Goal: Task Accomplishment & Management: Manage account settings

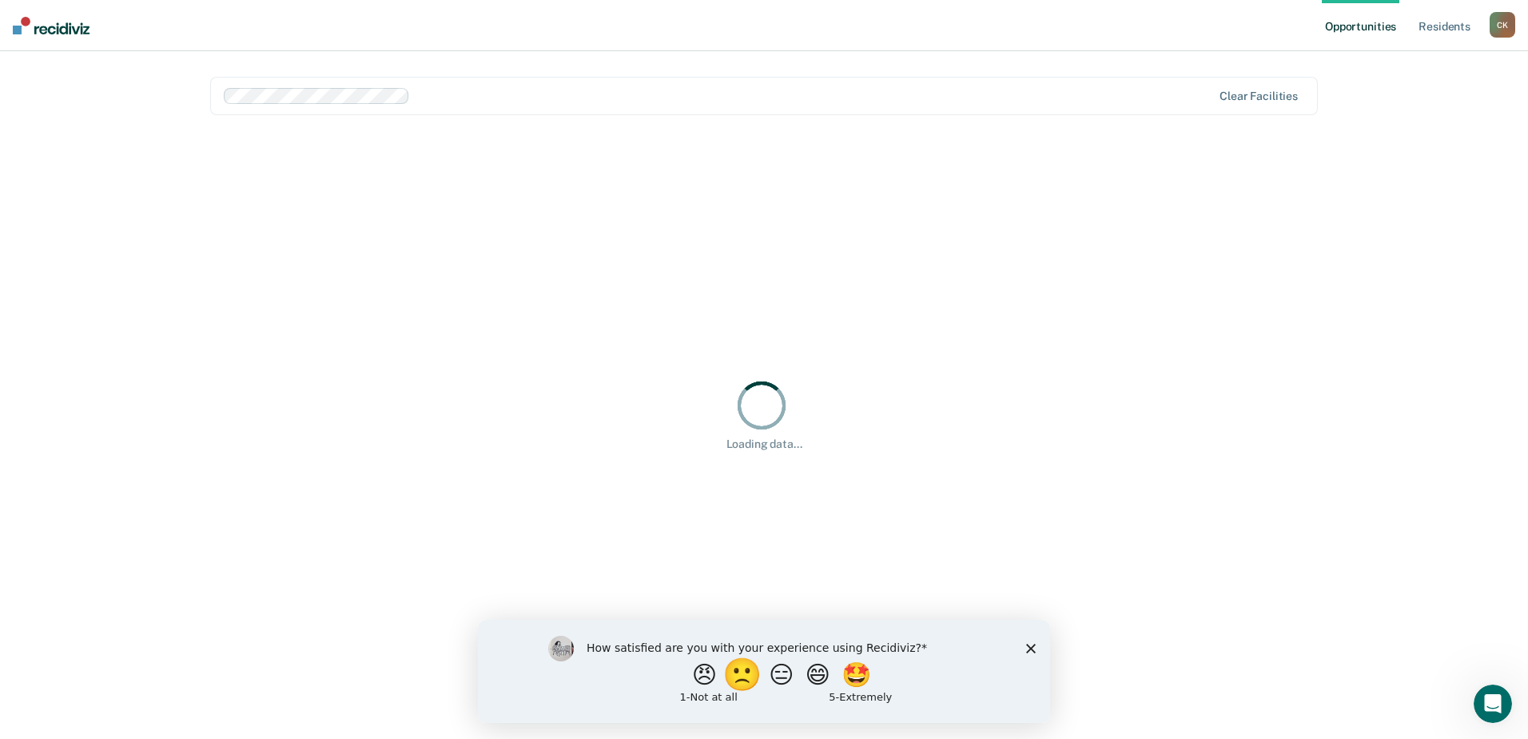
click at [741, 683] on button "🙁" at bounding box center [744, 674] width 43 height 32
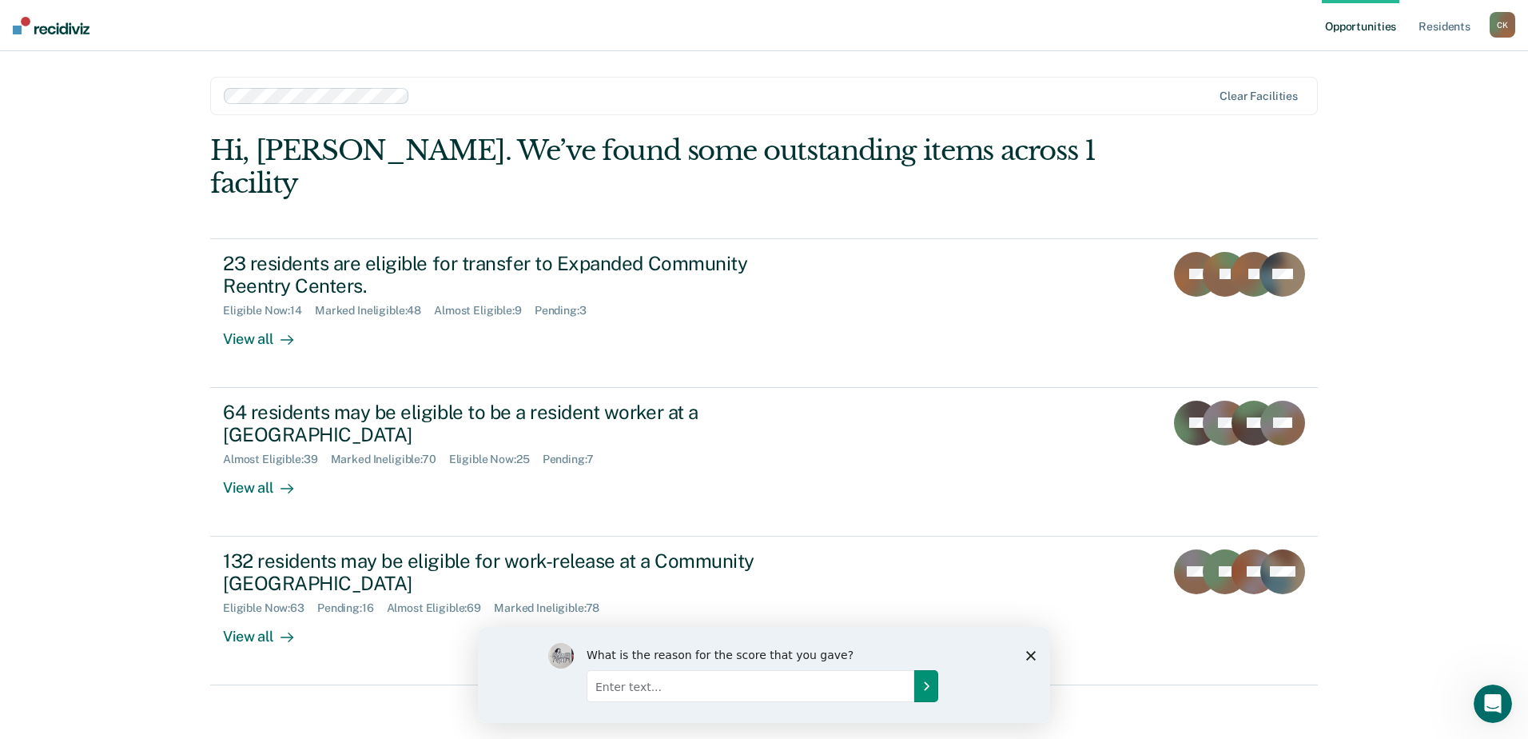
click at [918, 689] on button "Submit your response" at bounding box center [926, 685] width 24 height 32
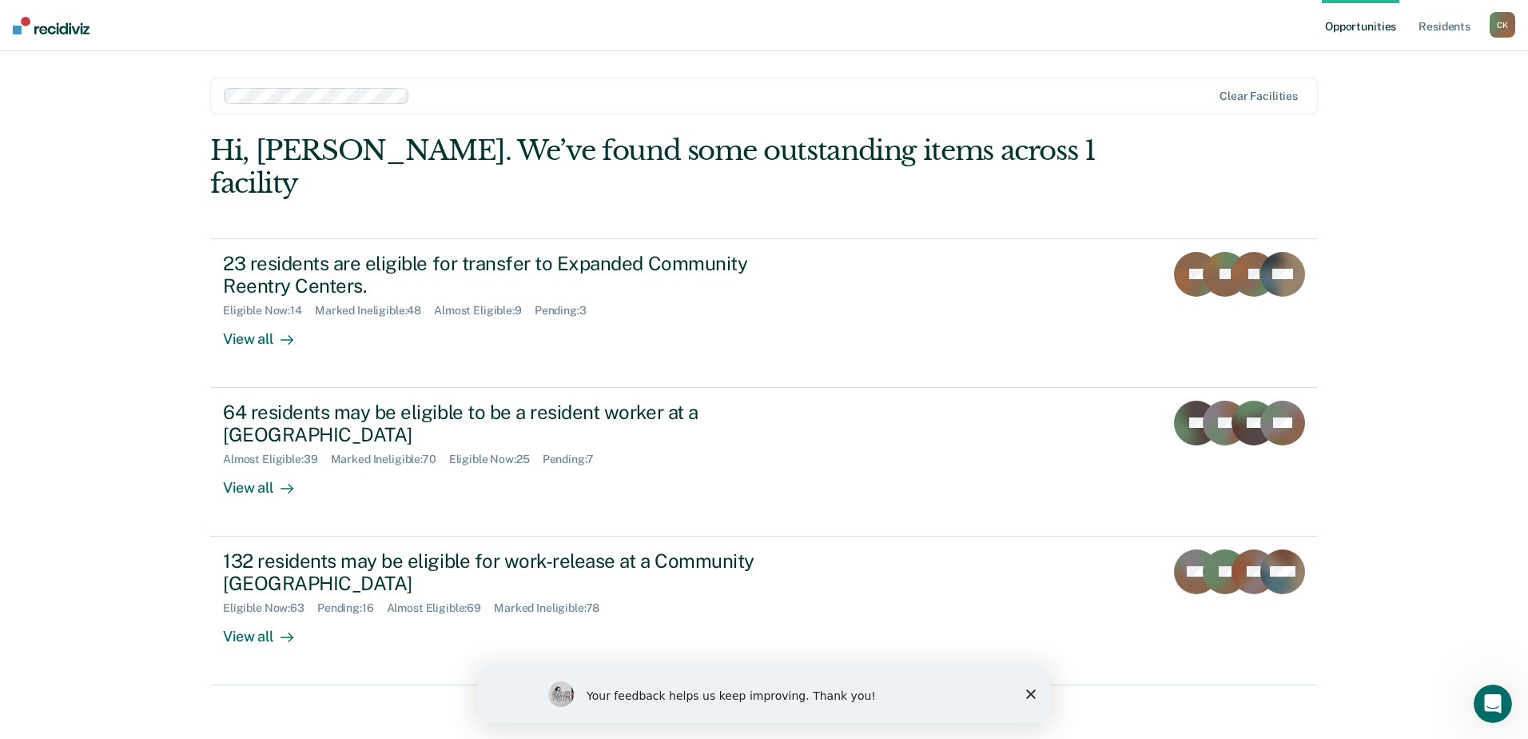
click at [1032, 698] on icon "Close survey" at bounding box center [1031, 694] width 10 height 10
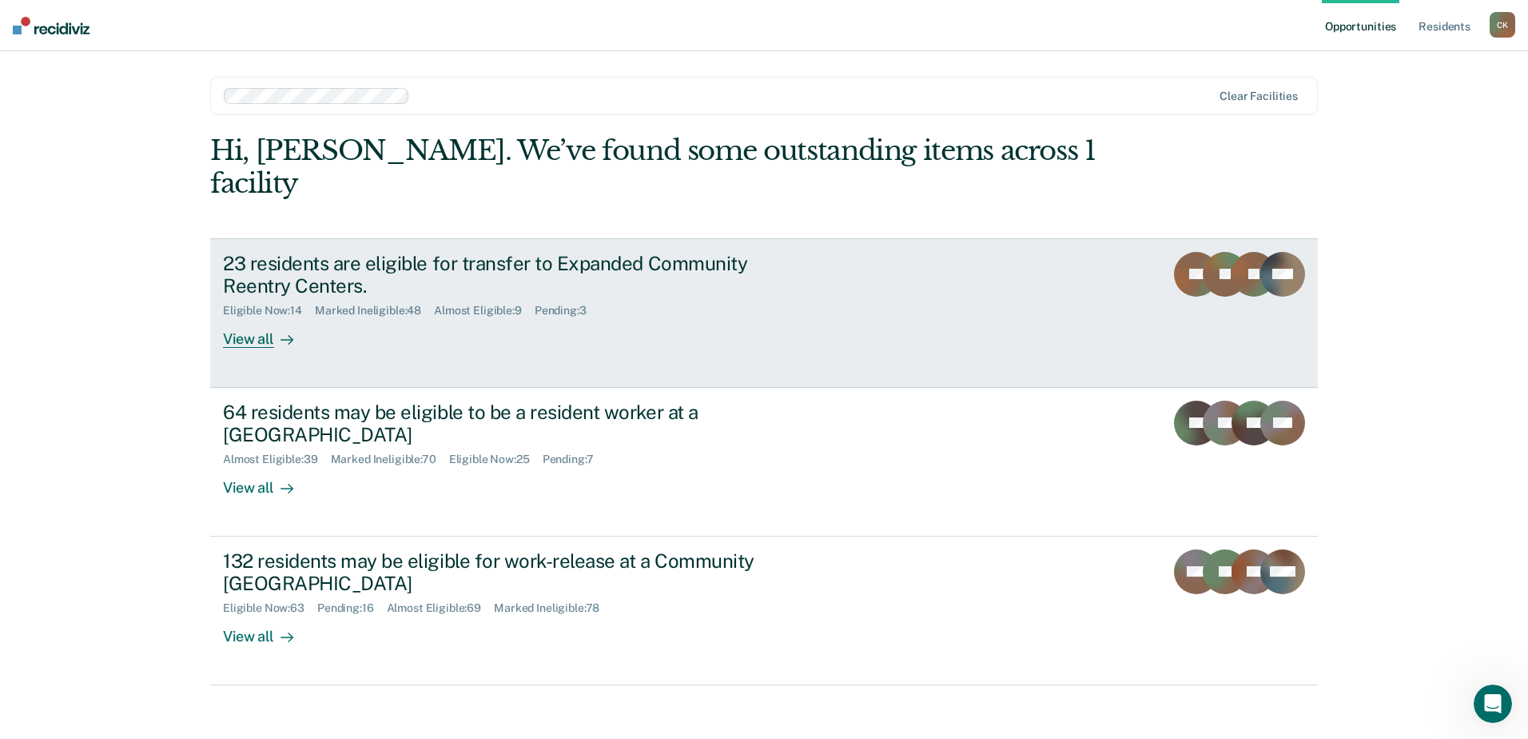
click at [1133, 238] on link "23 residents are eligible for transfer to Expanded Community Reentry Centers. E…" at bounding box center [764, 312] width 1108 height 149
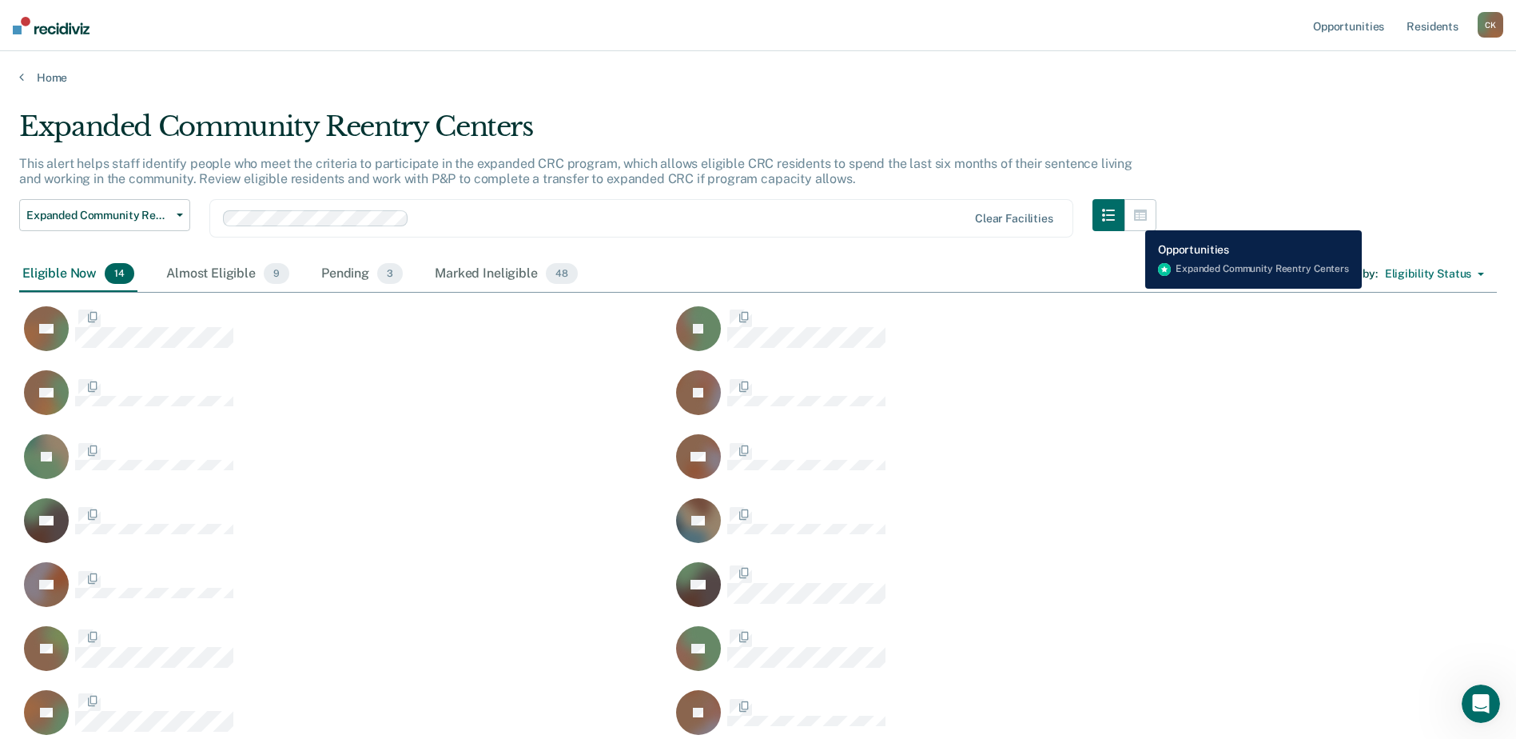
scroll to position [573, 1478]
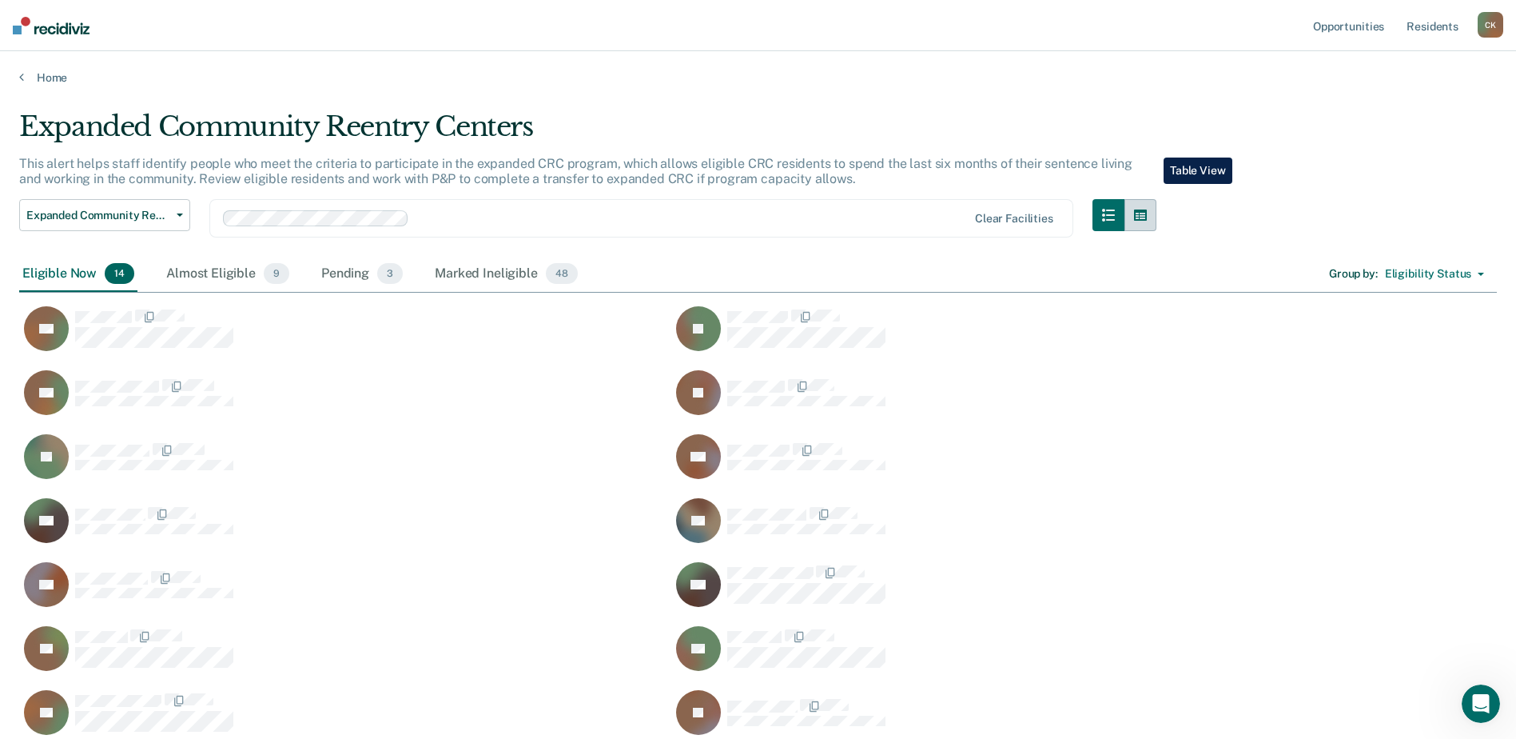
click at [1152, 199] on button "button" at bounding box center [1141, 215] width 32 height 32
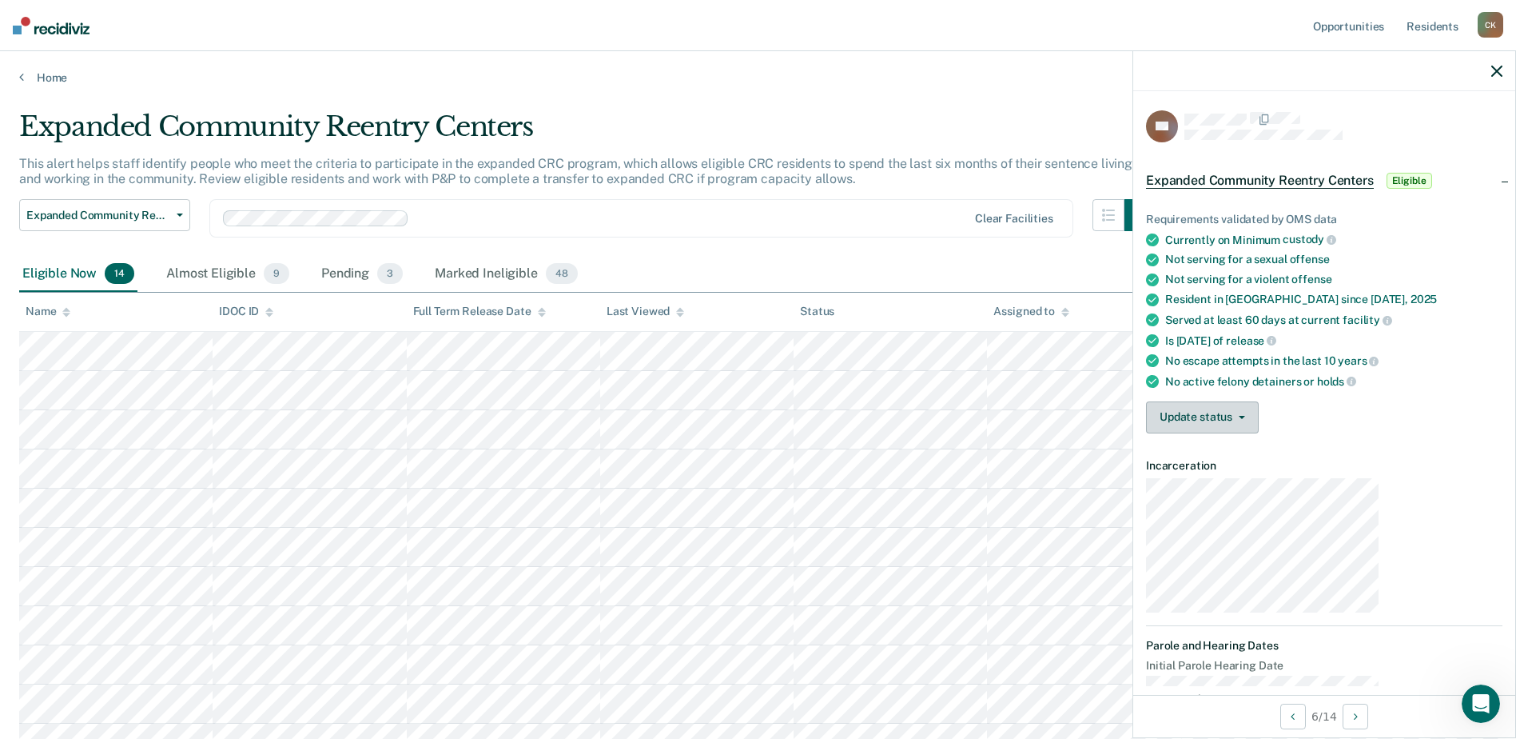
click at [1259, 401] on button "Update status" at bounding box center [1202, 417] width 113 height 32
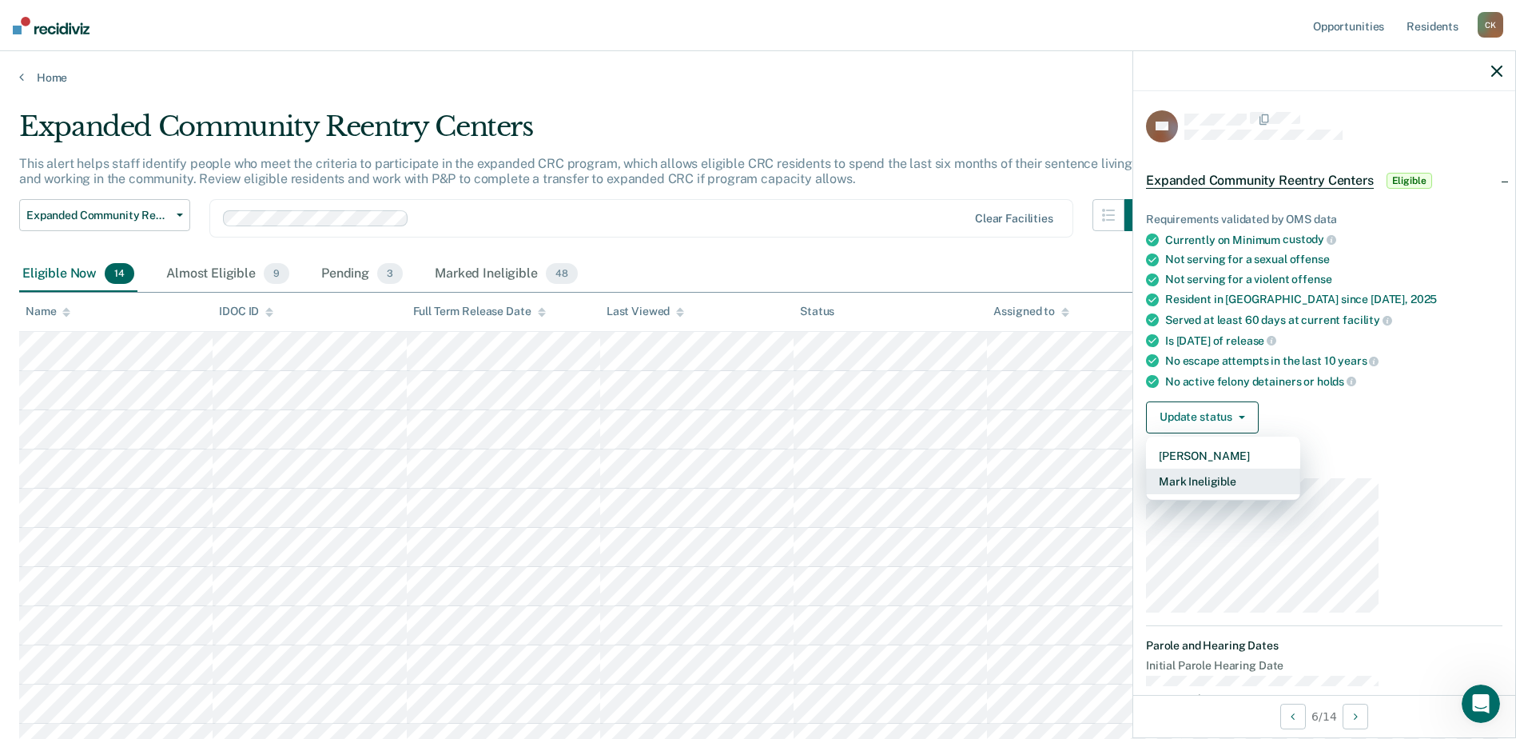
click at [1293, 468] on button "Mark Ineligible" at bounding box center [1223, 481] width 154 height 26
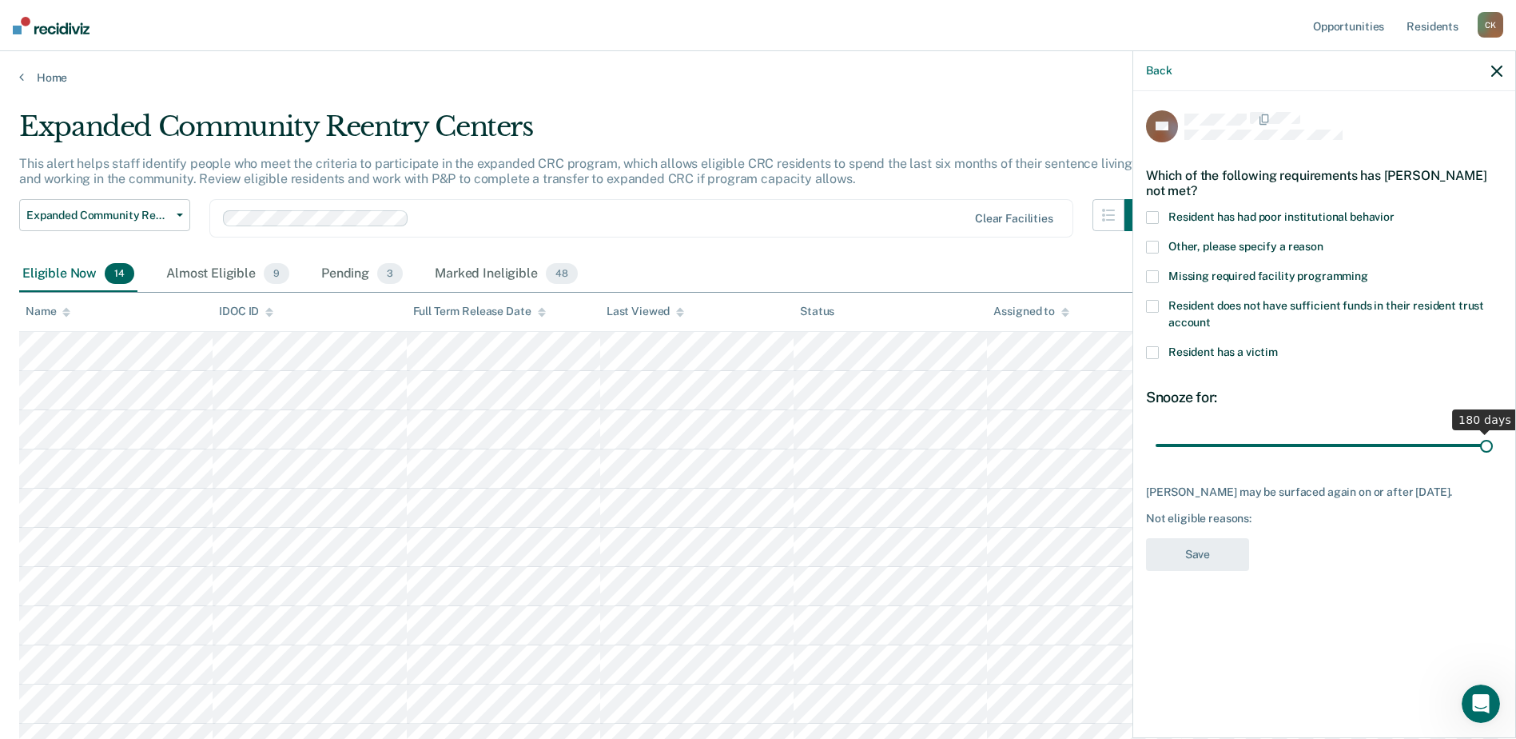
drag, startPoint x: 1344, startPoint y: 343, endPoint x: 1531, endPoint y: 327, distance: 187.7
type input "180"
click at [1493, 432] on input "range" at bounding box center [1324, 446] width 337 height 28
click at [1159, 241] on span at bounding box center [1152, 247] width 13 height 13
click at [1324, 241] on input "Other, please specify a reason" at bounding box center [1324, 241] width 0 height 0
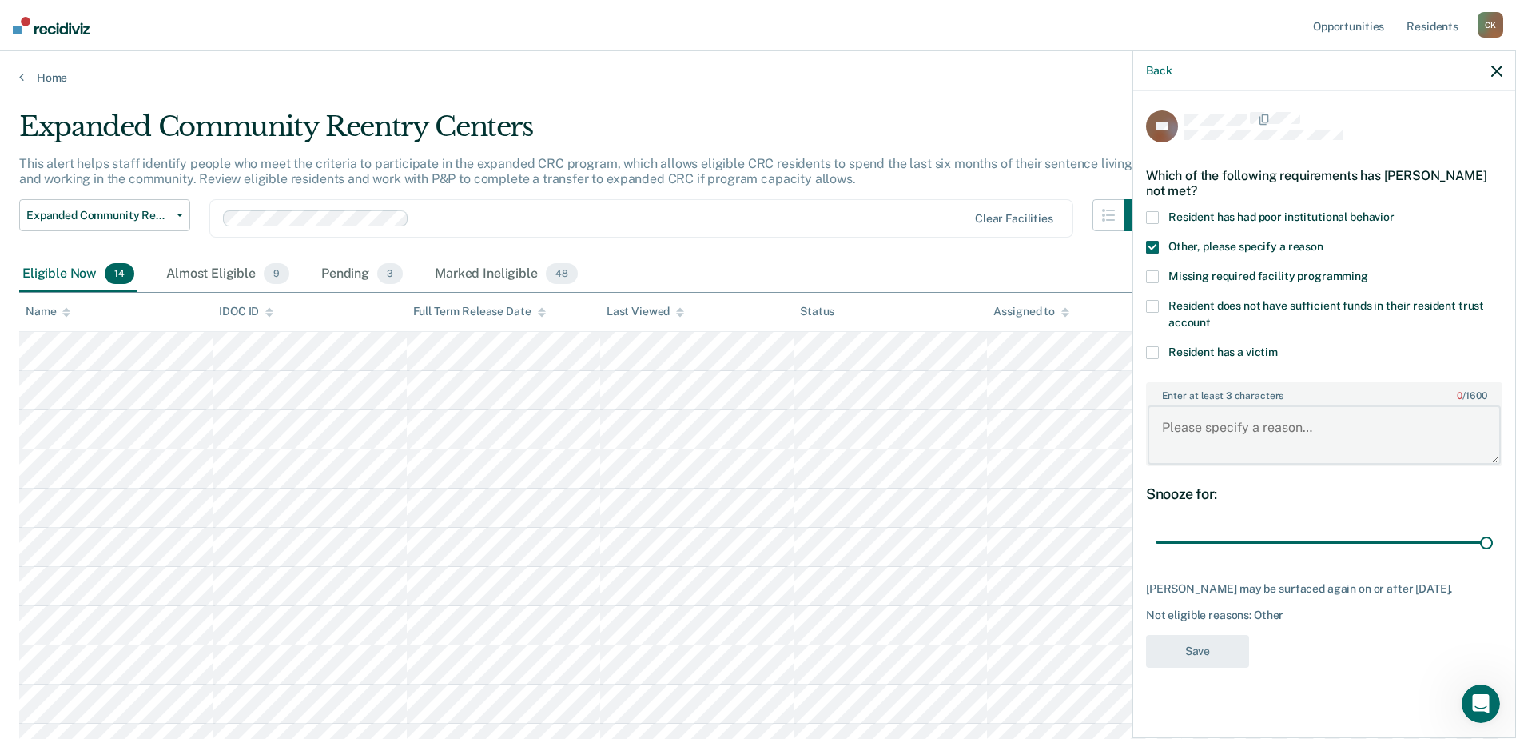
click at [1314, 405] on textarea "Enter at least 3 characters 0 / 1600" at bounding box center [1324, 434] width 353 height 59
type textarea "He is passed his fix time and needs to see board."
click at [1249, 635] on button "Save" at bounding box center [1197, 651] width 103 height 33
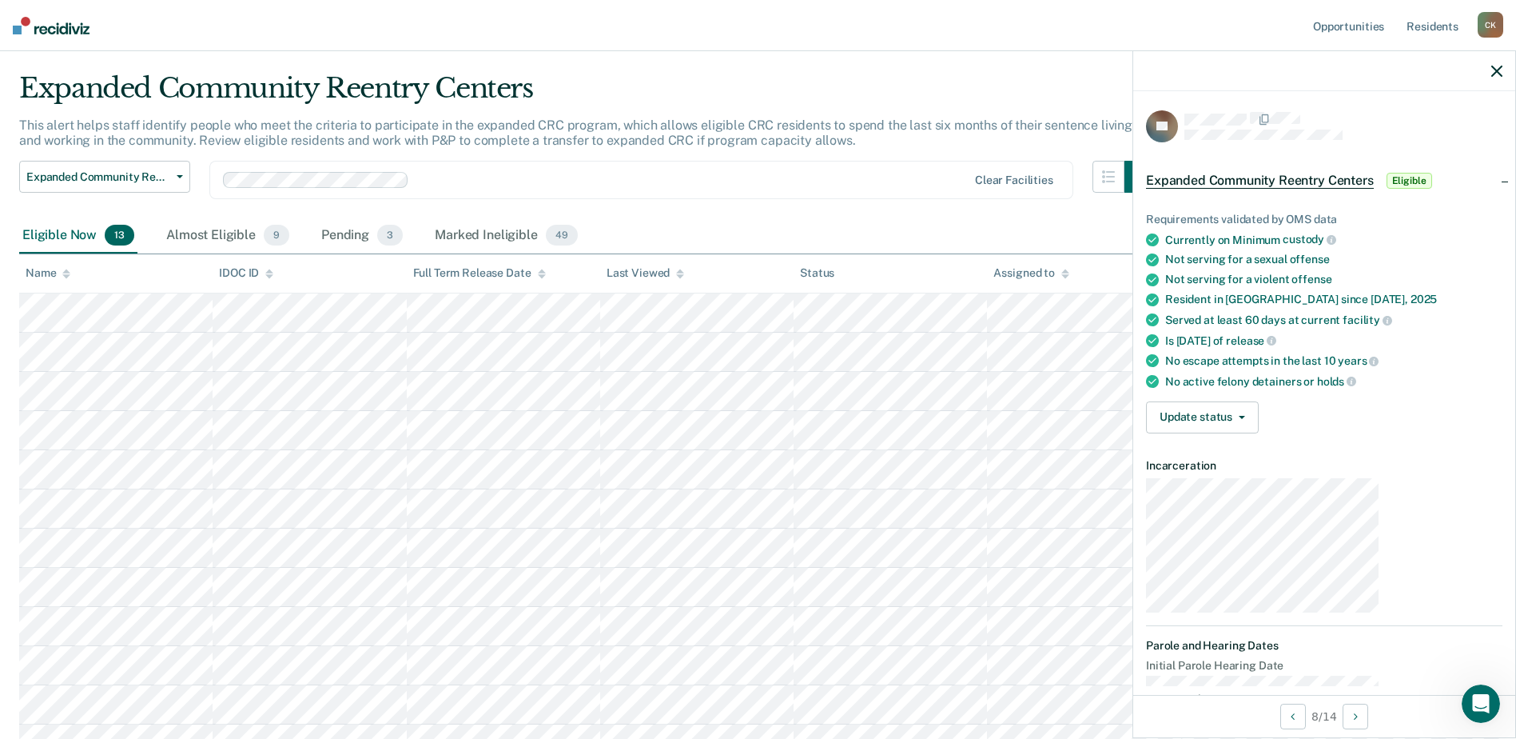
scroll to position [12, 0]
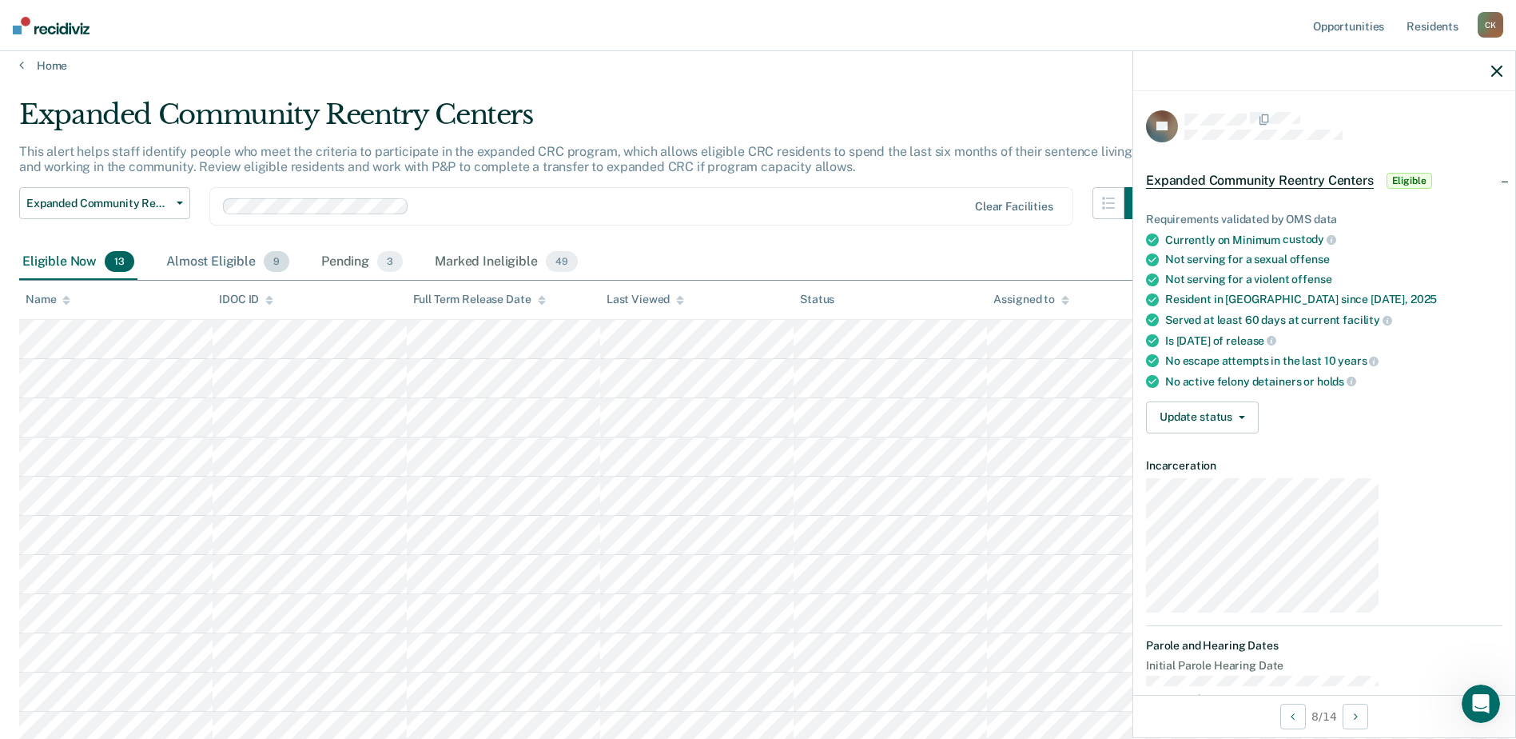
click at [163, 245] on div "Almost Eligible 9" at bounding box center [227, 262] width 129 height 35
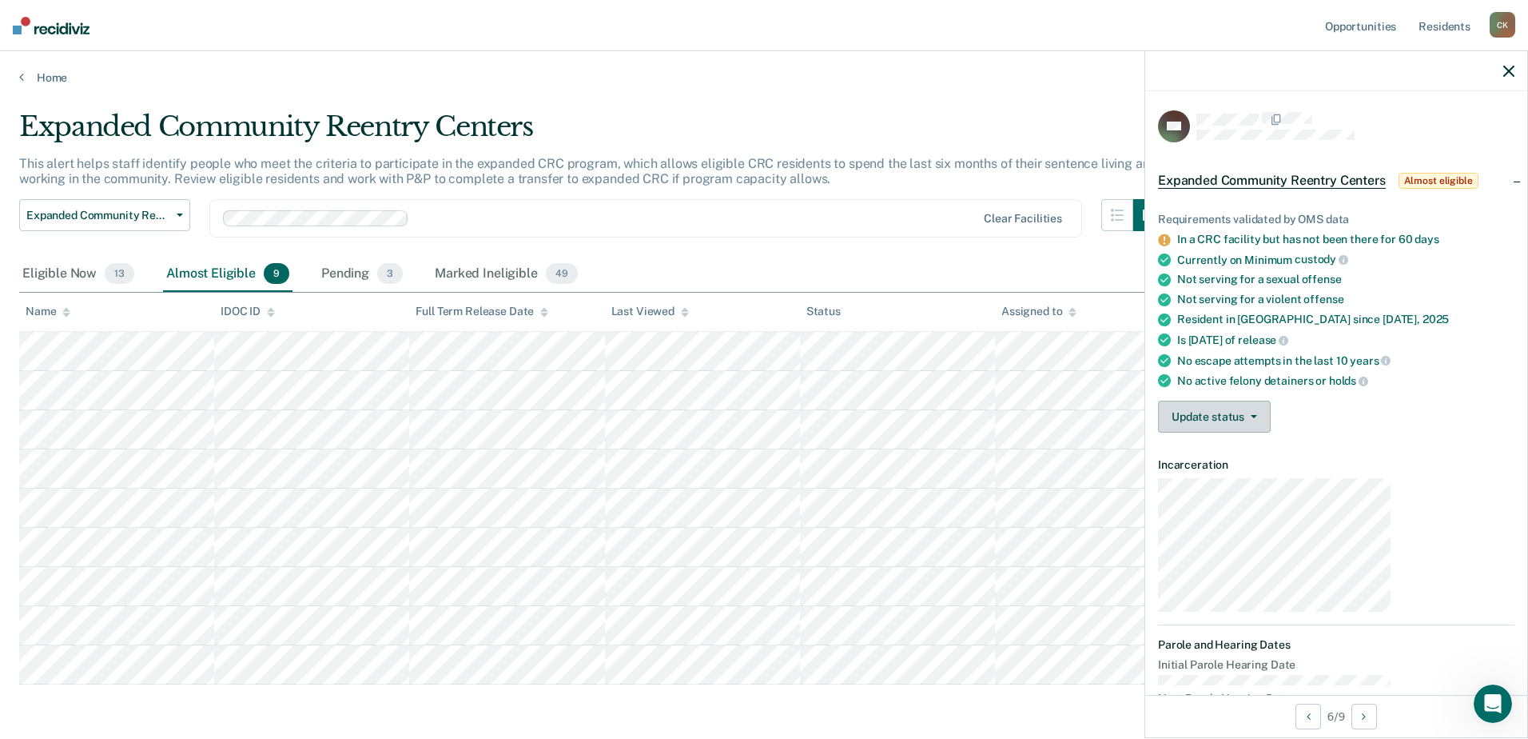
click at [1271, 400] on button "Update status" at bounding box center [1214, 416] width 113 height 32
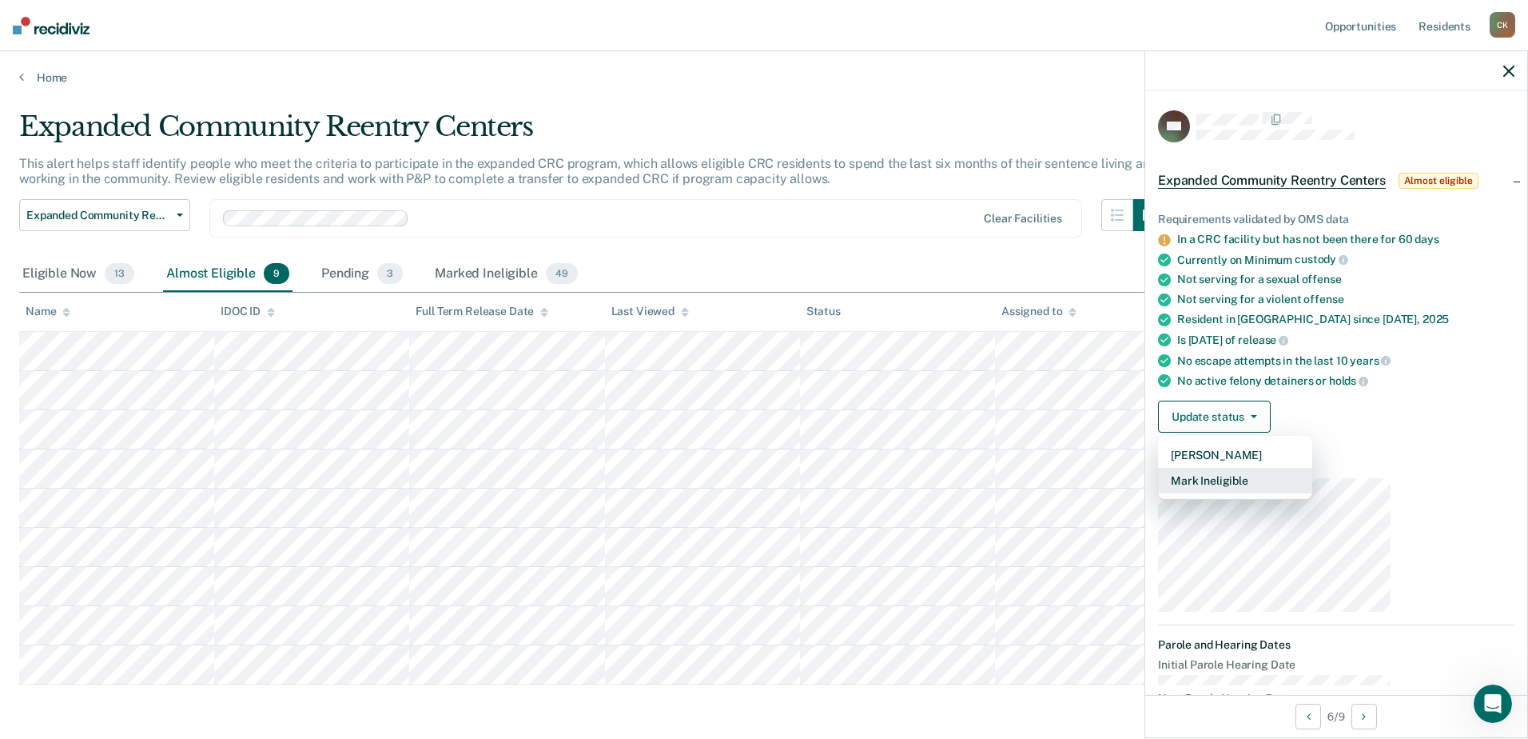
click at [1299, 468] on button "Mark Ineligible" at bounding box center [1235, 481] width 154 height 26
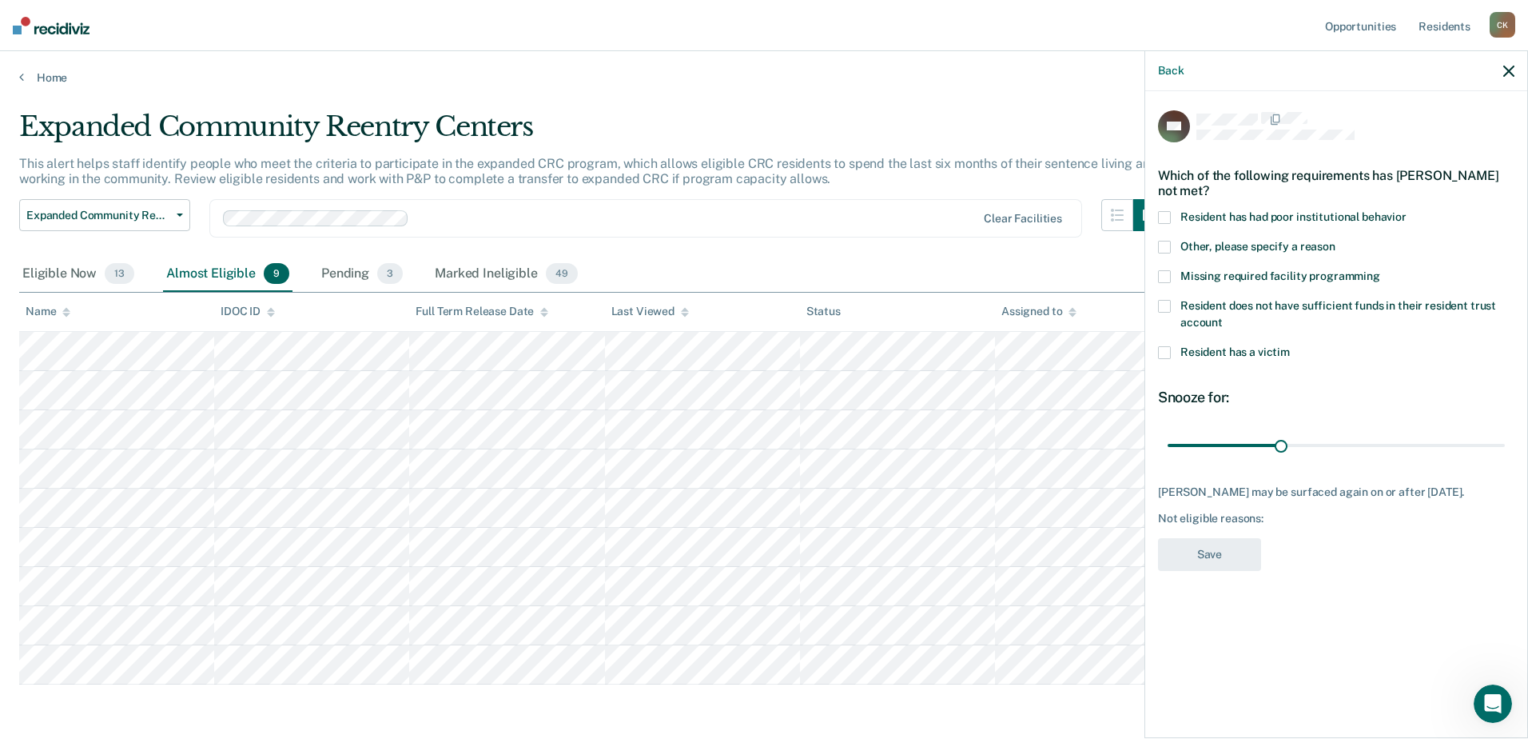
click at [1171, 241] on span at bounding box center [1164, 247] width 13 height 13
click at [1336, 241] on input "Other, please specify a reason" at bounding box center [1336, 241] width 0 height 0
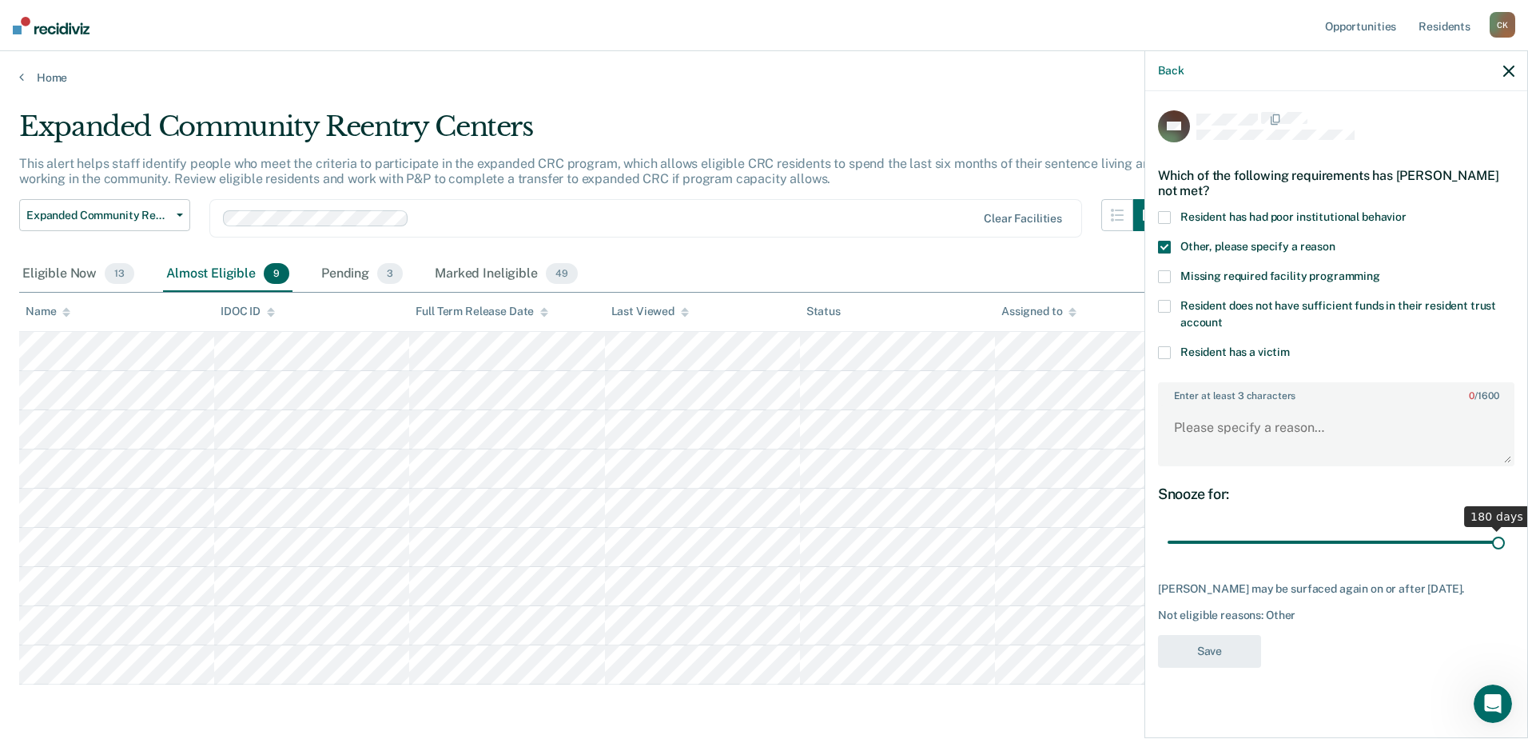
drag, startPoint x: 1364, startPoint y: 413, endPoint x: 1531, endPoint y: 389, distance: 168.8
type input "180"
click at [1505, 528] on input "range" at bounding box center [1336, 542] width 337 height 28
click at [1329, 405] on textarea "Enter at least 3 characters 0 / 1600" at bounding box center [1336, 434] width 353 height 59
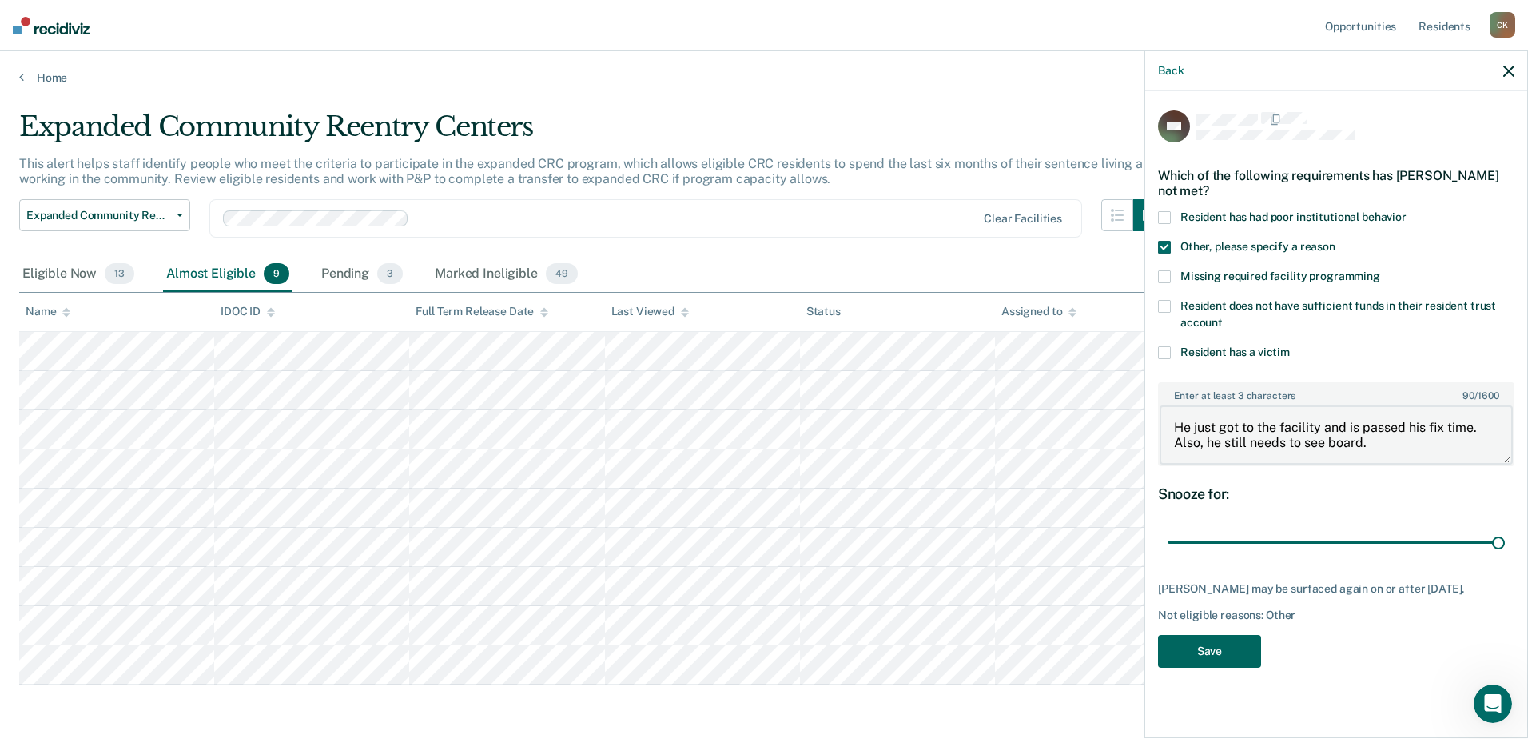
type textarea "He just got to the facility and is passed his fix time. Also, he still needs to…"
click at [1261, 635] on button "Save" at bounding box center [1209, 651] width 103 height 33
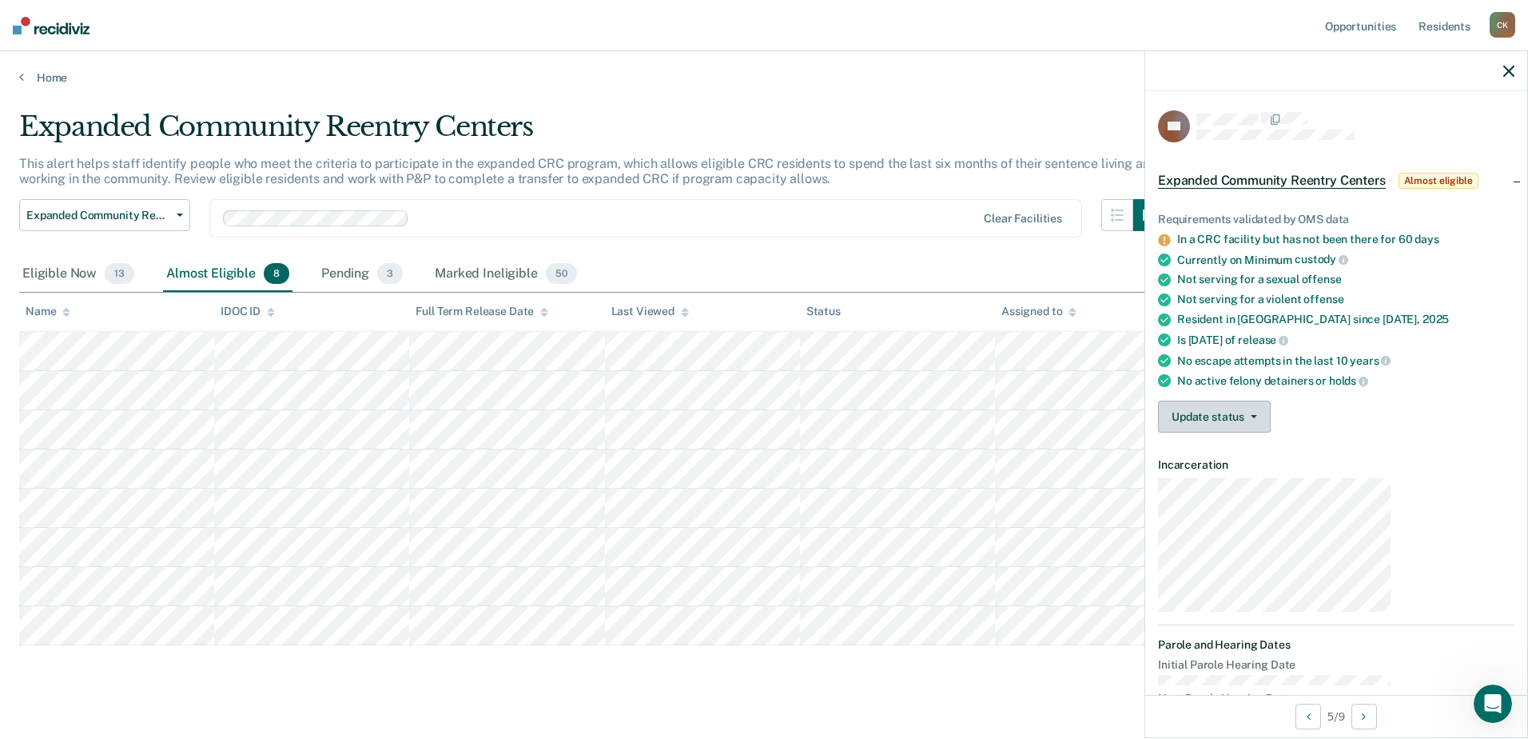
click at [1271, 400] on button "Update status" at bounding box center [1214, 416] width 113 height 32
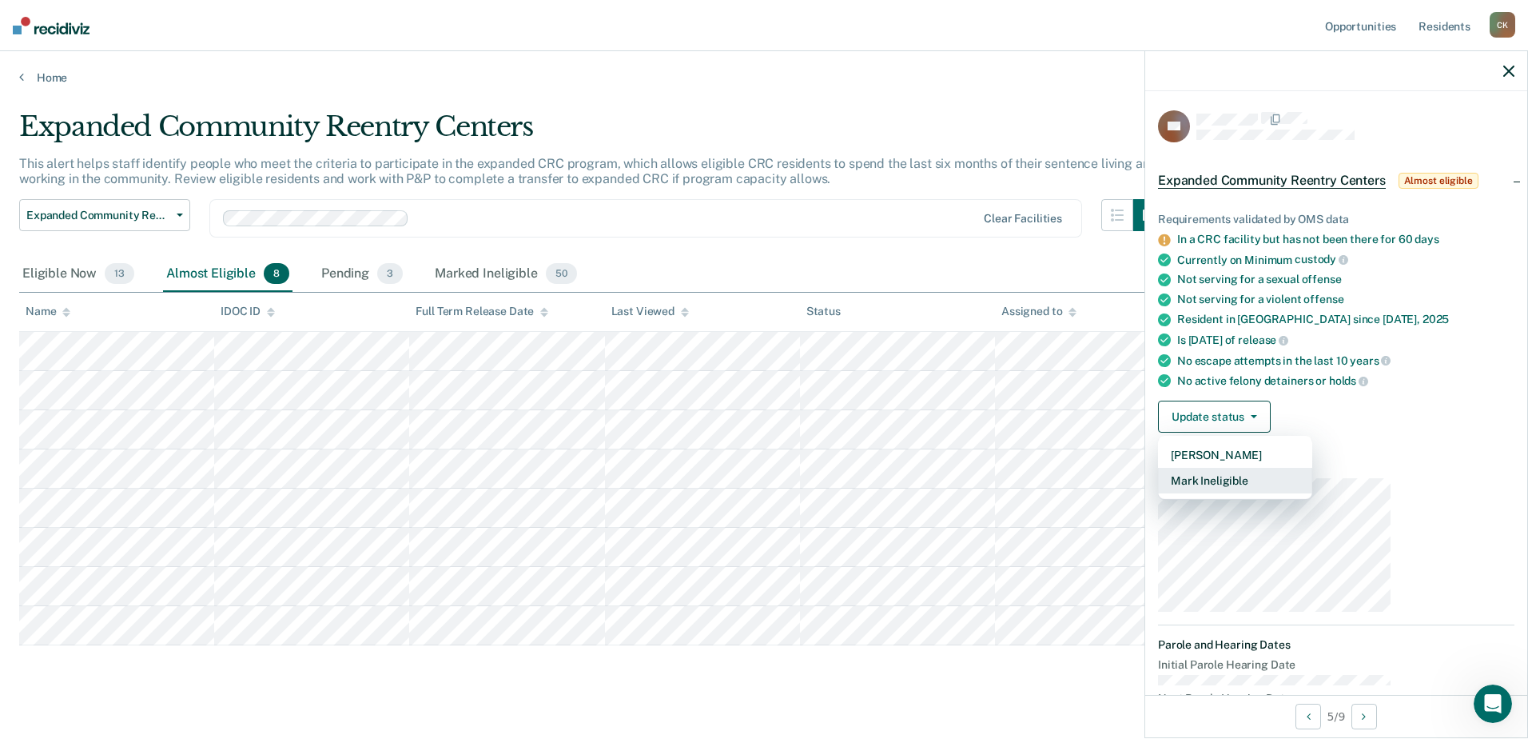
click at [1302, 468] on button "Mark Ineligible" at bounding box center [1235, 481] width 154 height 26
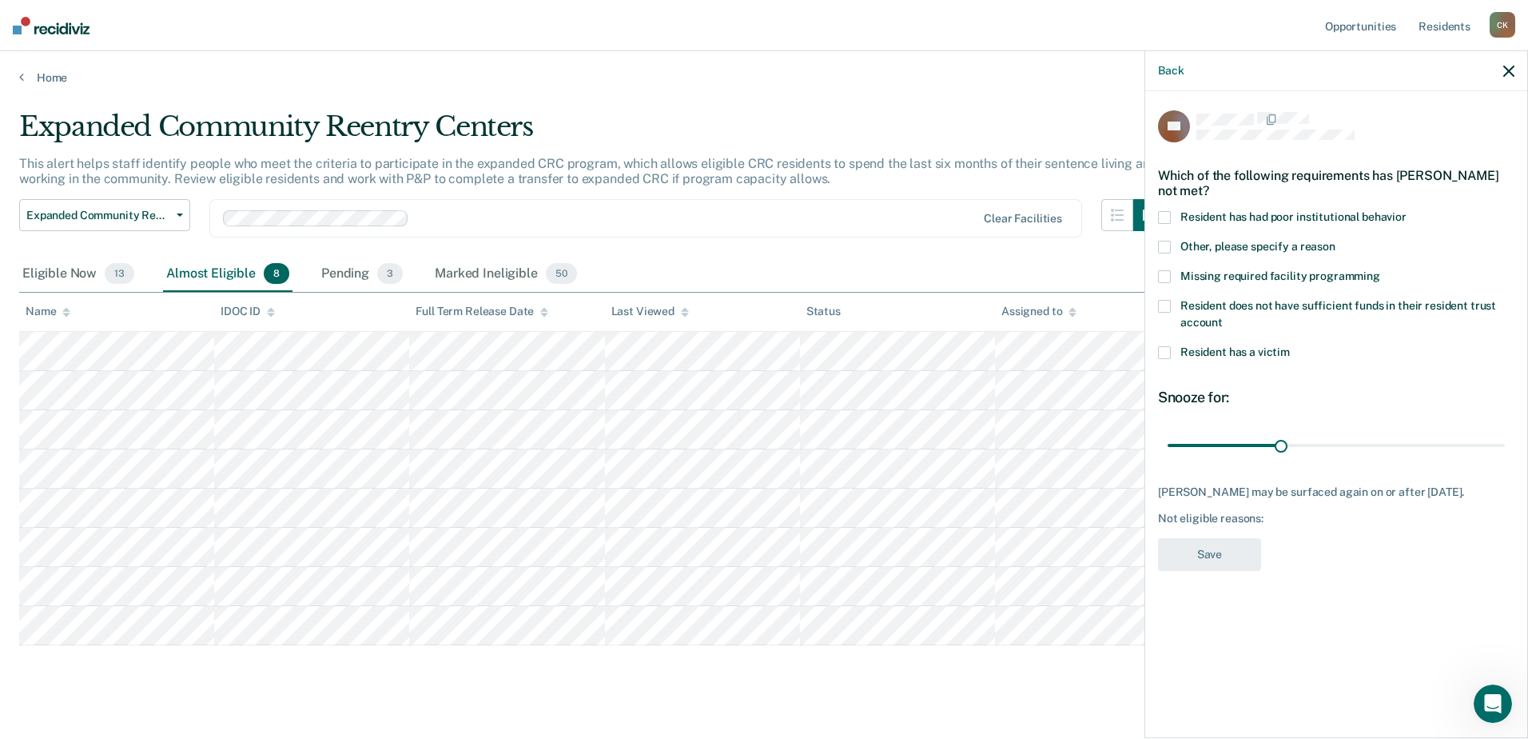
click at [1284, 241] on label "Other, please specify a reason" at bounding box center [1336, 249] width 356 height 17
click at [1336, 241] on input "Other, please specify a reason" at bounding box center [1336, 241] width 0 height 0
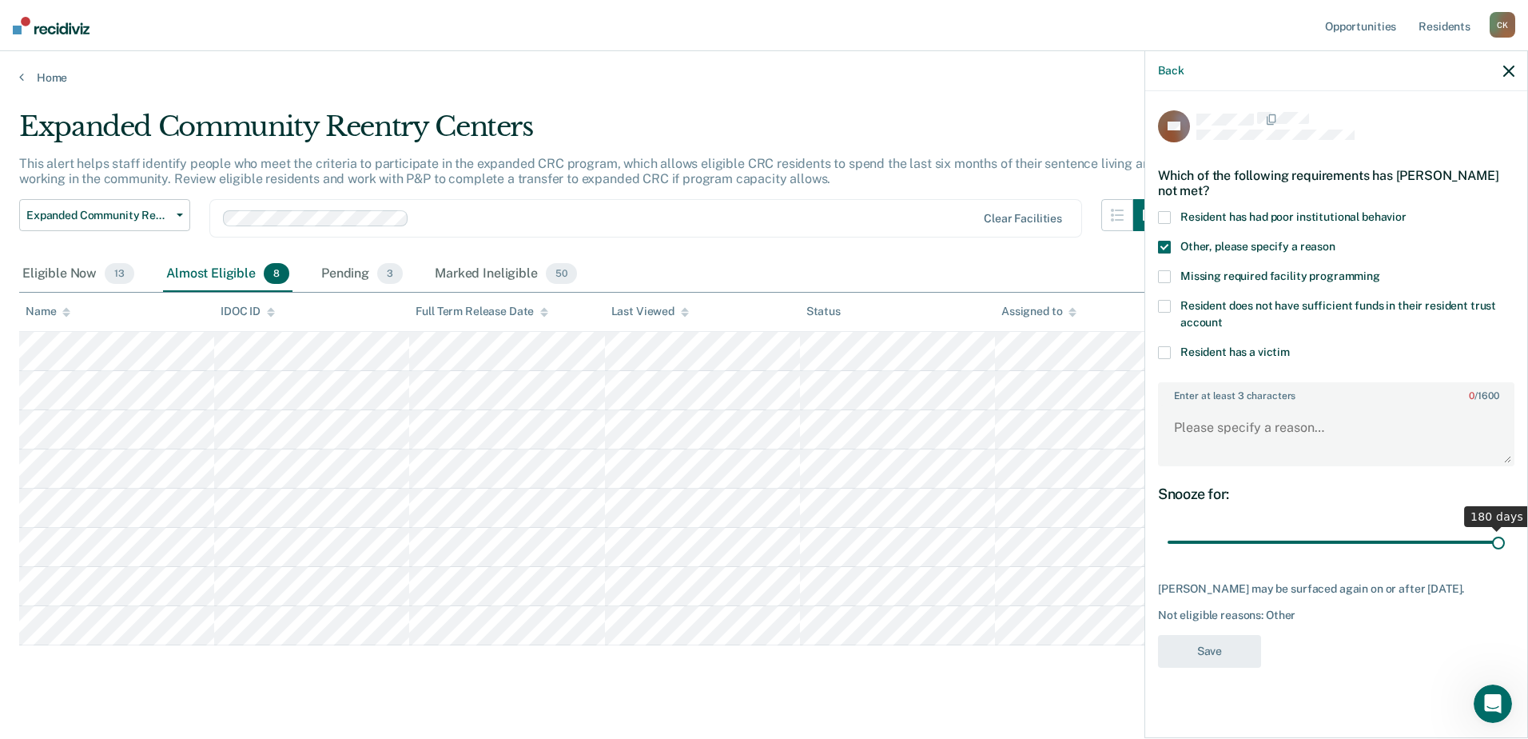
drag, startPoint x: 1360, startPoint y: 417, endPoint x: 1531, endPoint y: 377, distance: 175.6
type input "180"
click at [1505, 528] on input "range" at bounding box center [1336, 542] width 337 height 28
click at [1319, 405] on textarea "Enter at least 3 characters 0 / 1600" at bounding box center [1336, 434] width 353 height 59
type textarea "He just got to the facility in [GEOGRAPHIC_DATA]."
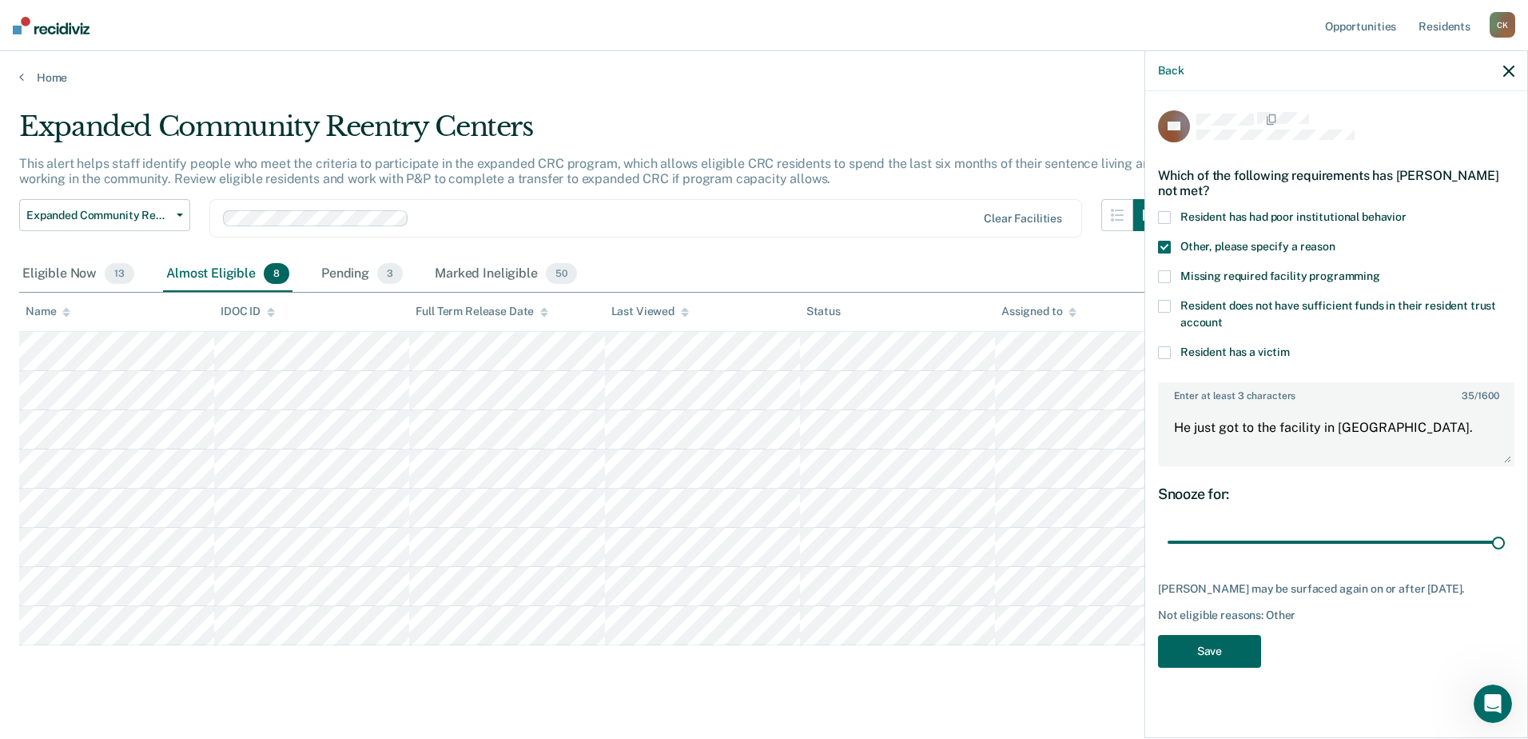
click at [1261, 635] on button "Save" at bounding box center [1209, 651] width 103 height 33
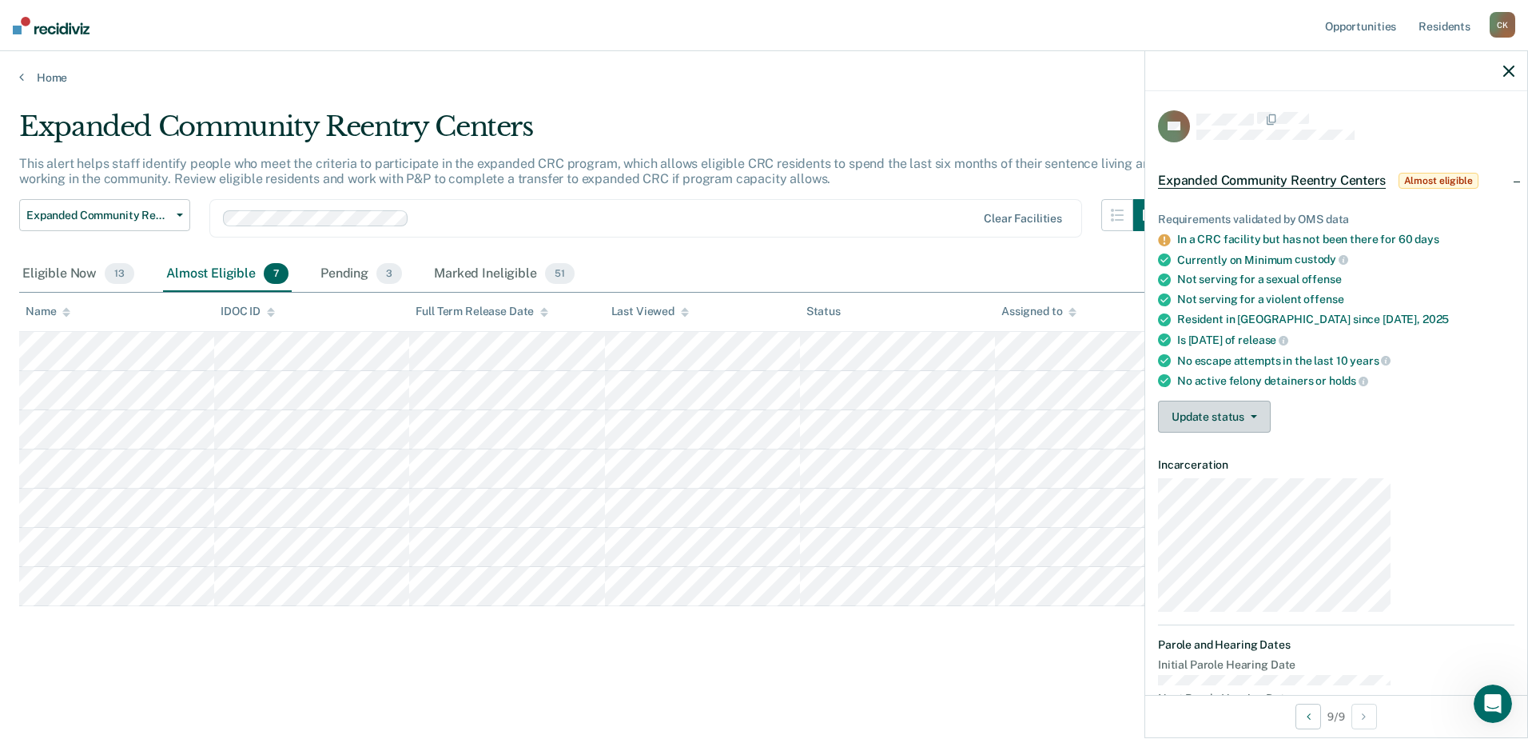
click at [1271, 400] on button "Update status" at bounding box center [1214, 416] width 113 height 32
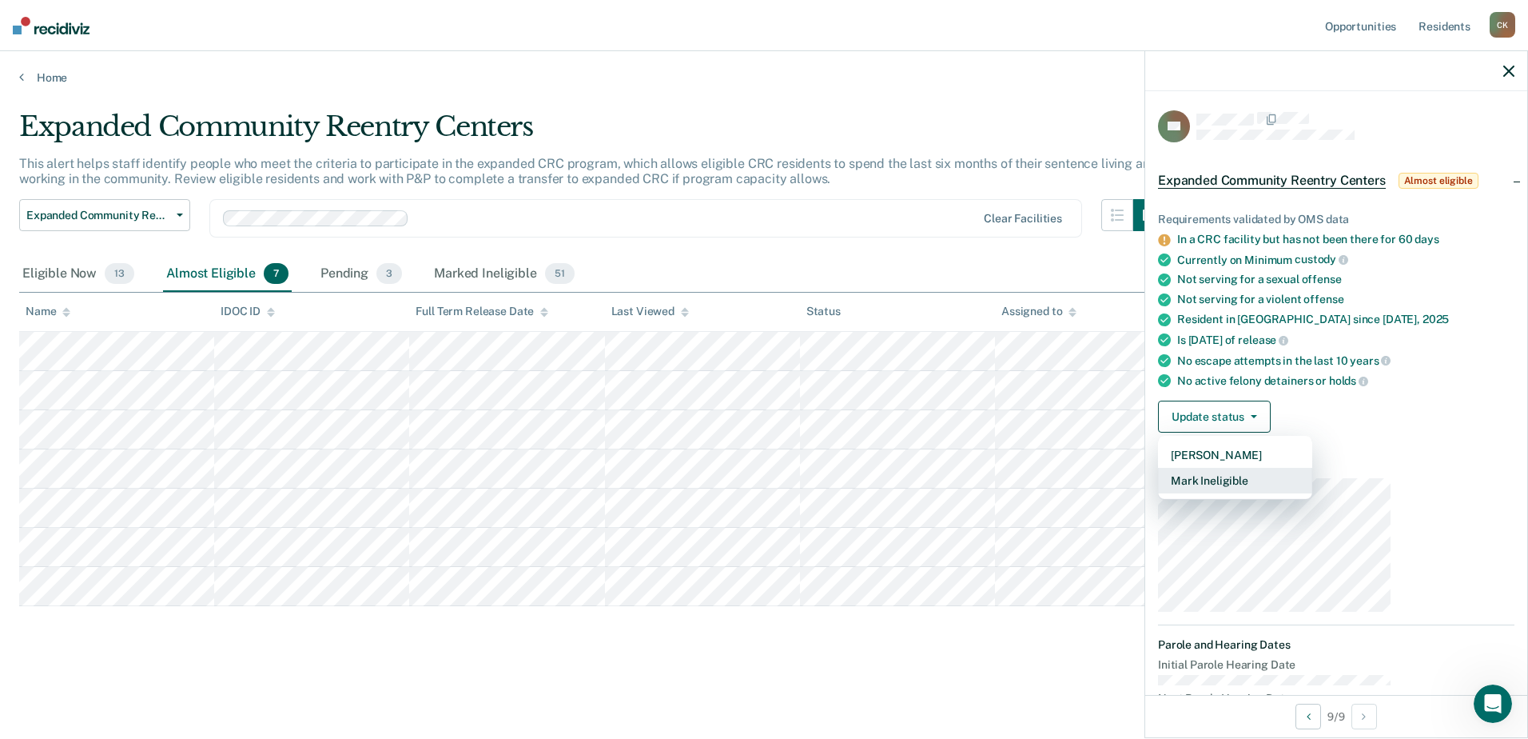
click at [1296, 468] on button "Mark Ineligible" at bounding box center [1235, 481] width 154 height 26
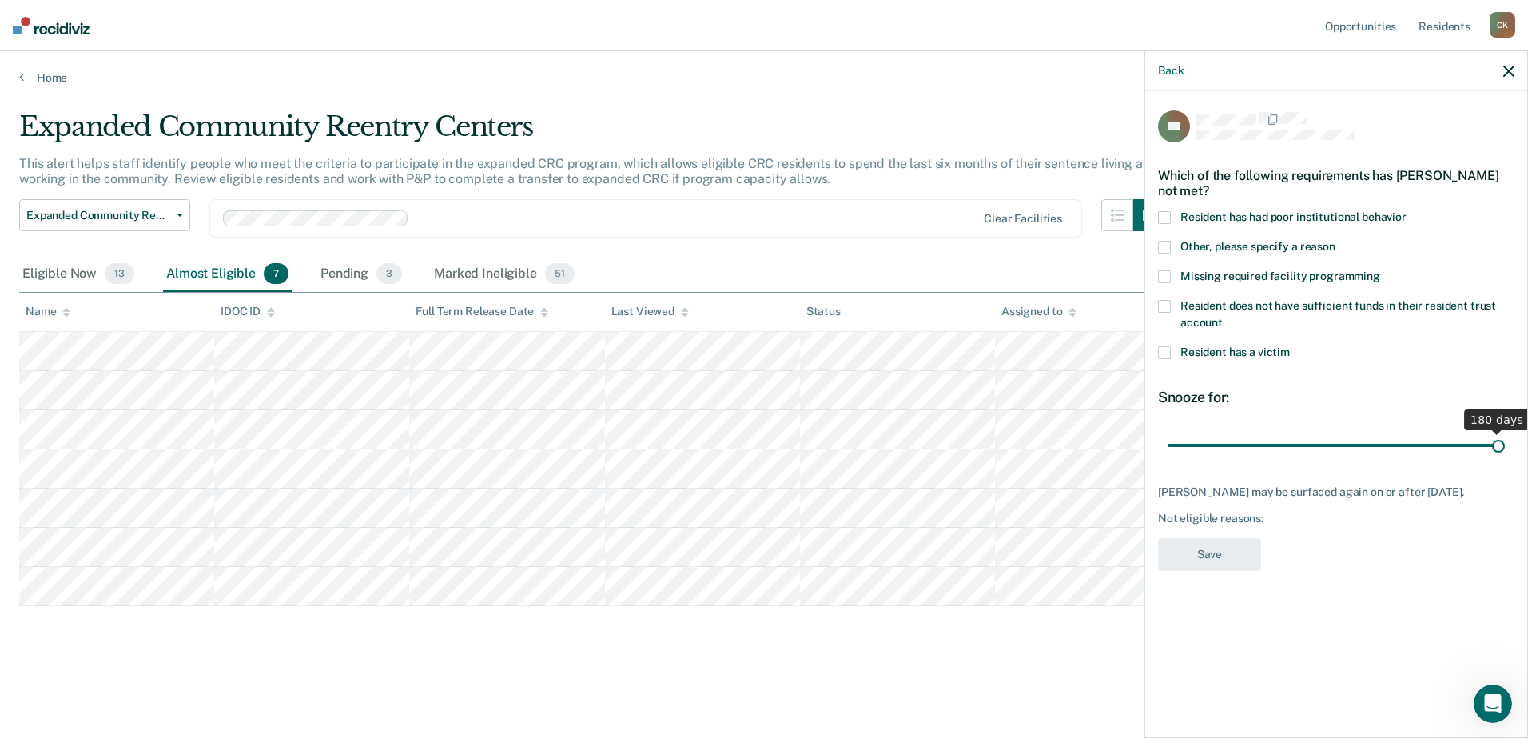
drag, startPoint x: 1362, startPoint y: 343, endPoint x: 1531, endPoint y: 316, distance: 170.8
type input "180"
click at [1505, 432] on input "range" at bounding box center [1336, 446] width 337 height 28
click at [1171, 241] on span at bounding box center [1164, 247] width 13 height 13
click at [1336, 241] on input "Other, please specify a reason" at bounding box center [1336, 241] width 0 height 0
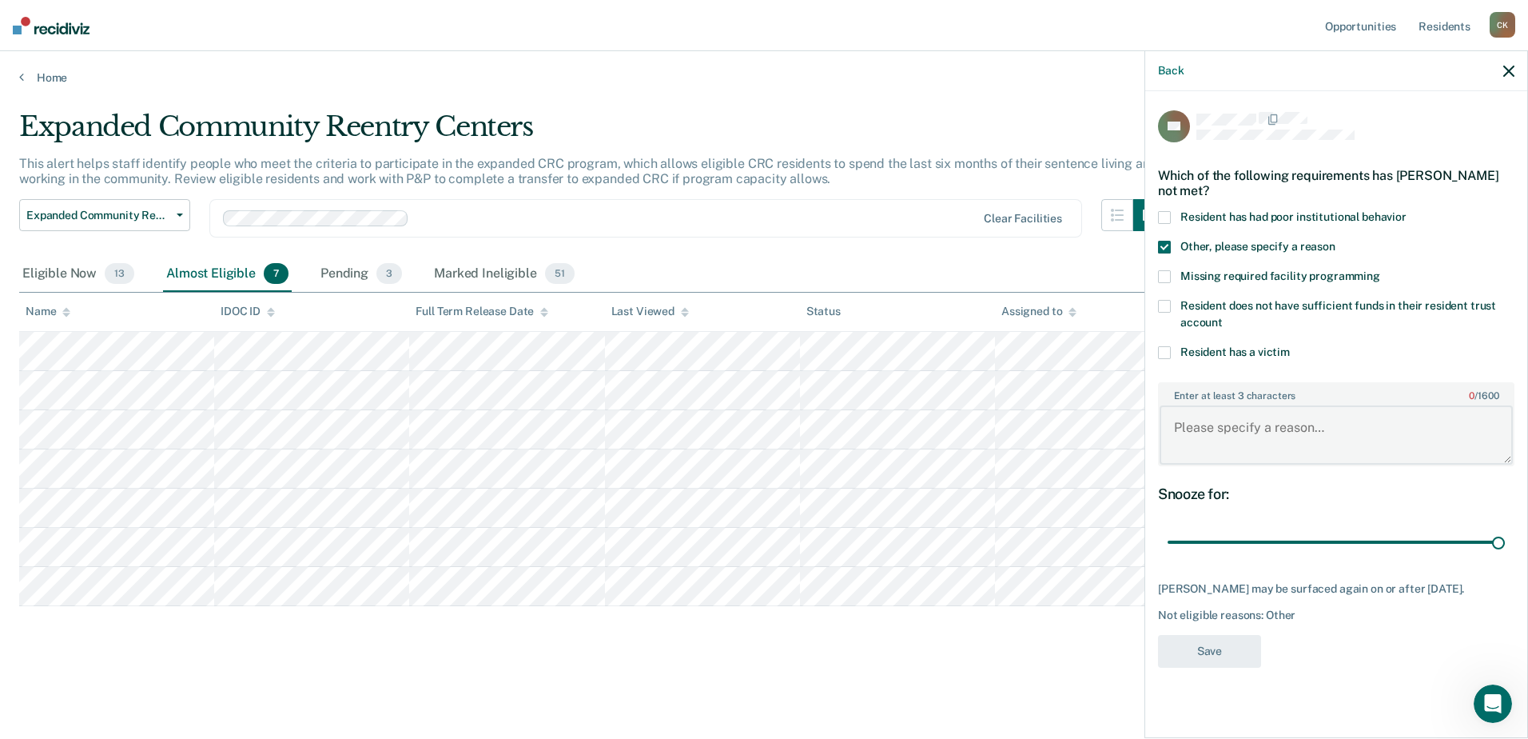
click at [1292, 405] on textarea "Enter at least 3 characters 0 / 1600" at bounding box center [1336, 434] width 353 height 59
type textarea "Plans on interstate compacting."
click at [1261, 635] on button "Save" at bounding box center [1209, 651] width 103 height 33
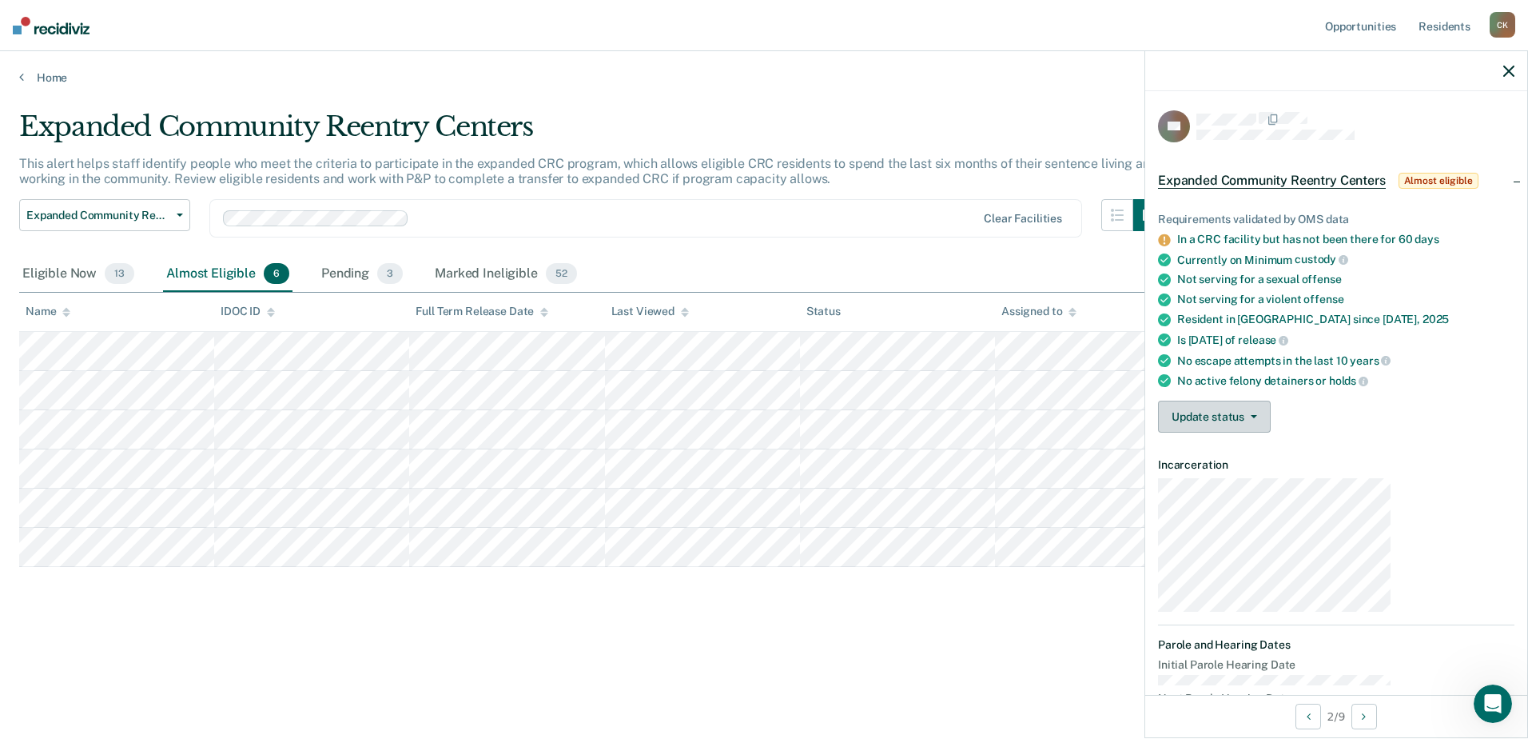
click at [1271, 400] on button "Update status" at bounding box center [1214, 416] width 113 height 32
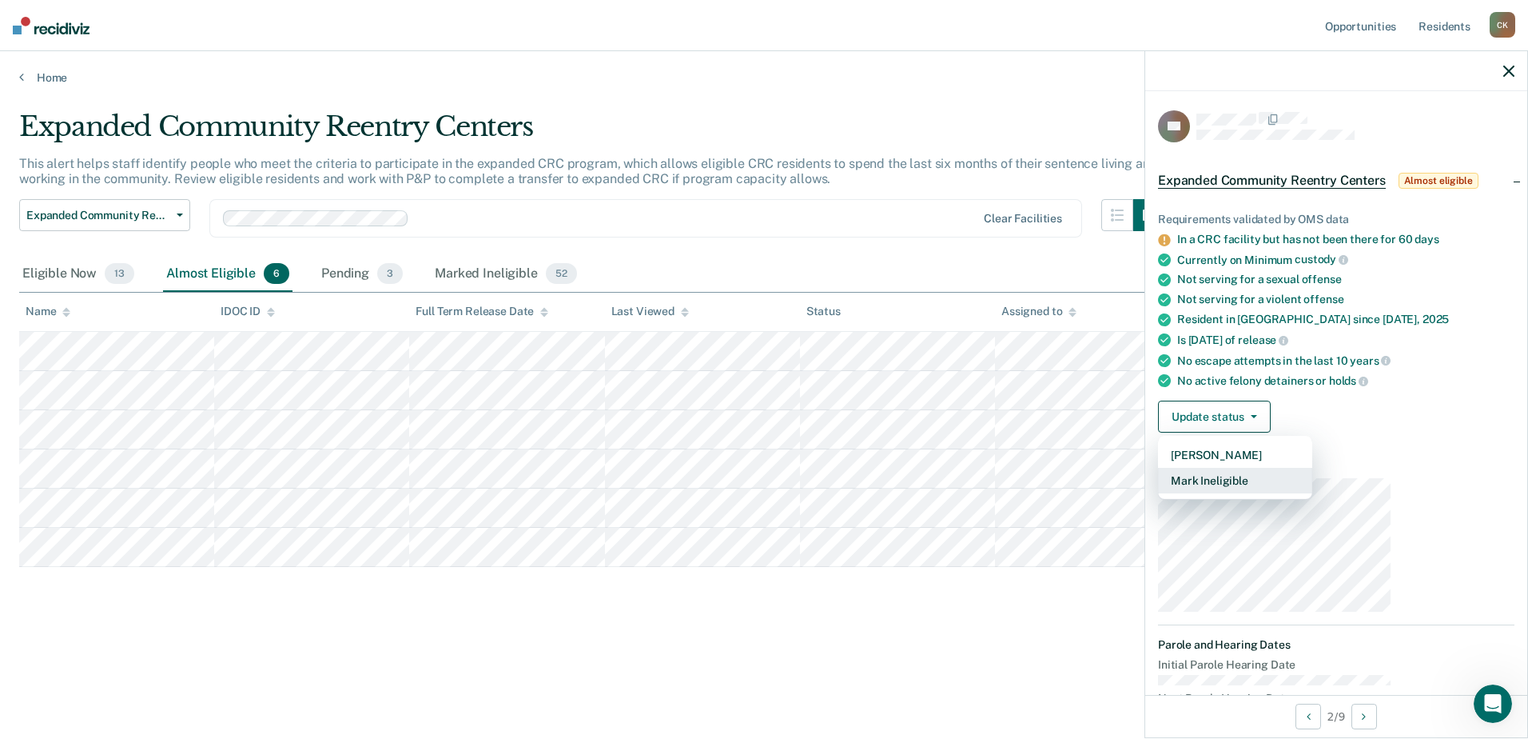
click at [1312, 468] on button "Mark Ineligible" at bounding box center [1235, 481] width 154 height 26
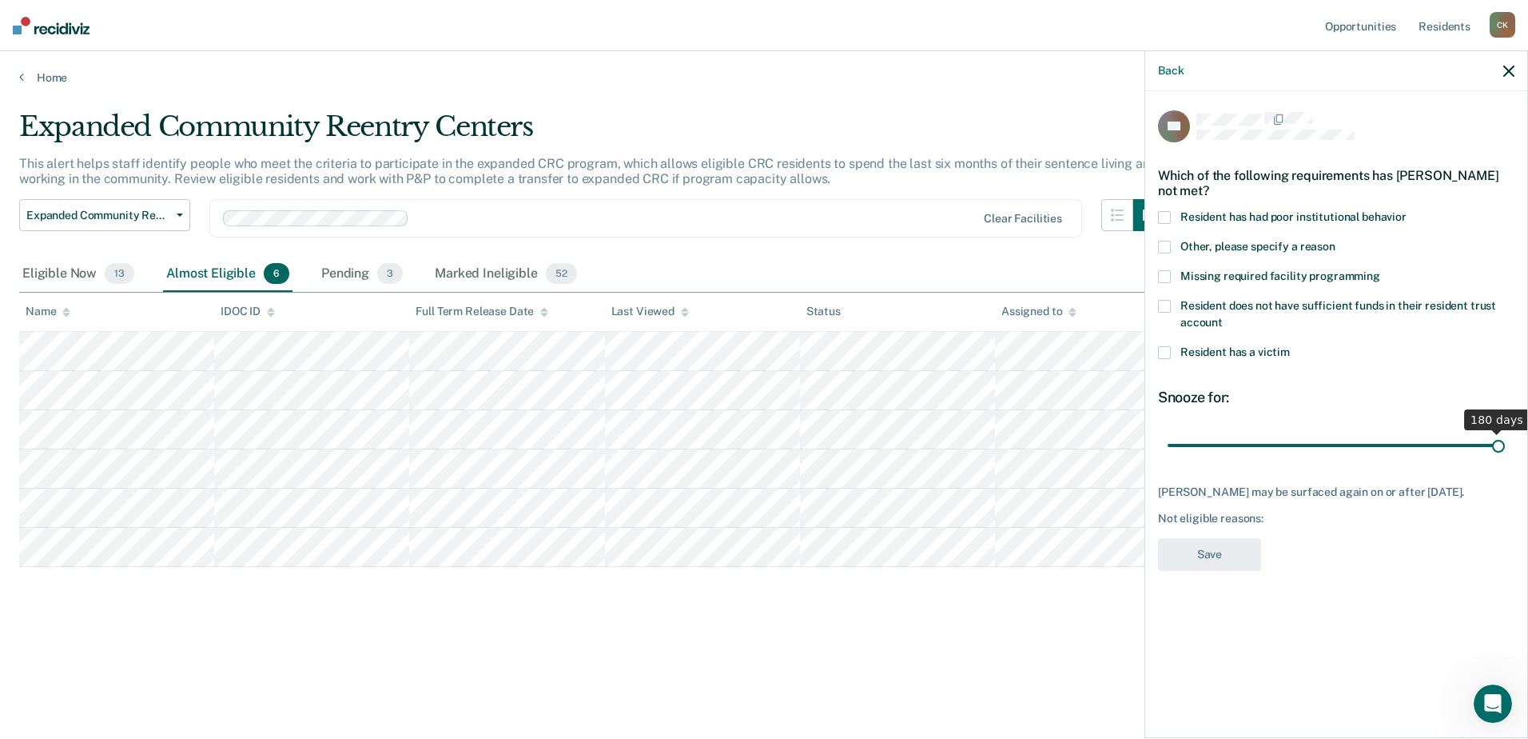
drag, startPoint x: 1354, startPoint y: 346, endPoint x: 1531, endPoint y: 359, distance: 177.1
type input "180"
click at [1505, 432] on input "range" at bounding box center [1336, 446] width 337 height 28
drag, startPoint x: 1282, startPoint y: 181, endPoint x: 1270, endPoint y: 188, distance: 13.6
click at [1171, 241] on span at bounding box center [1164, 247] width 13 height 13
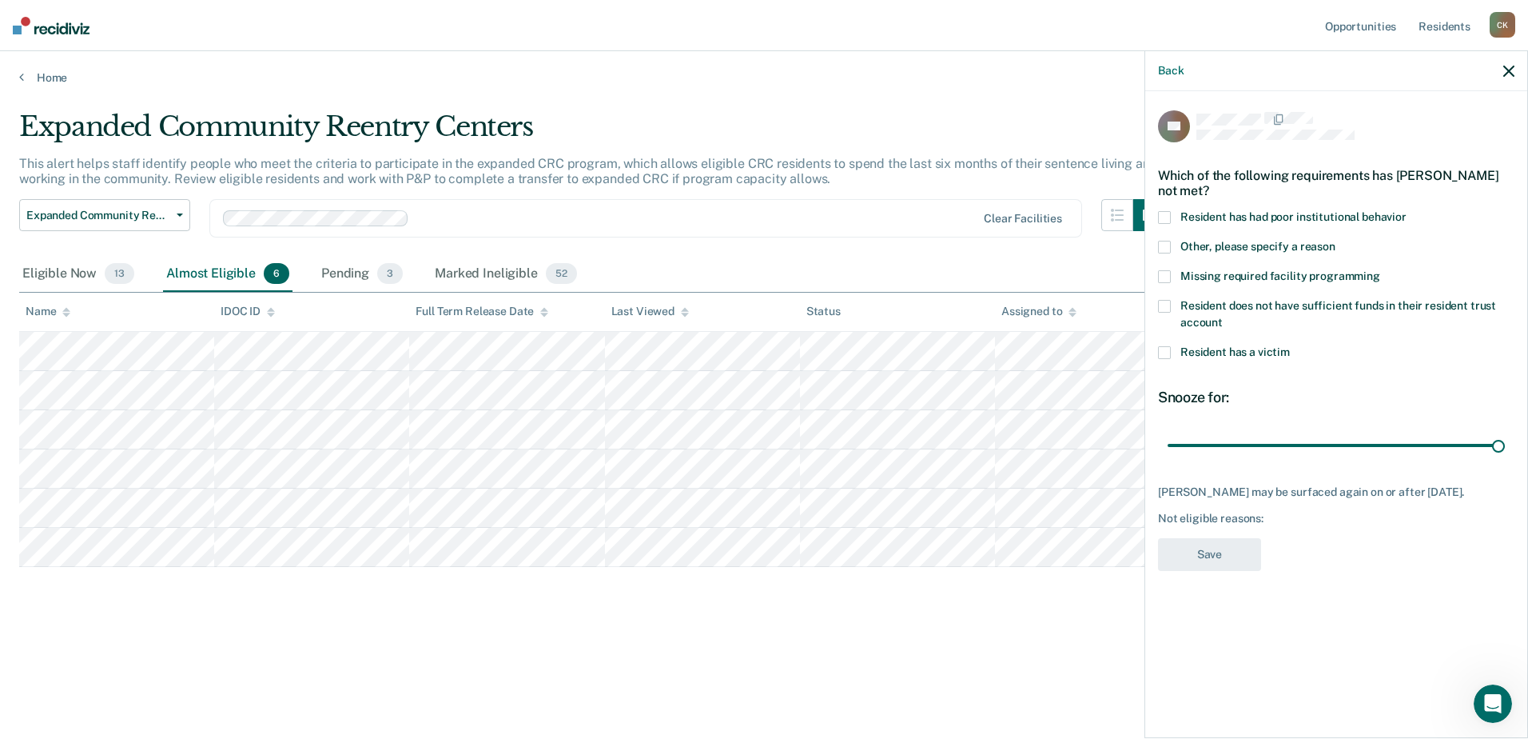
click at [1336, 241] on input "Other, please specify a reason" at bounding box center [1336, 241] width 0 height 0
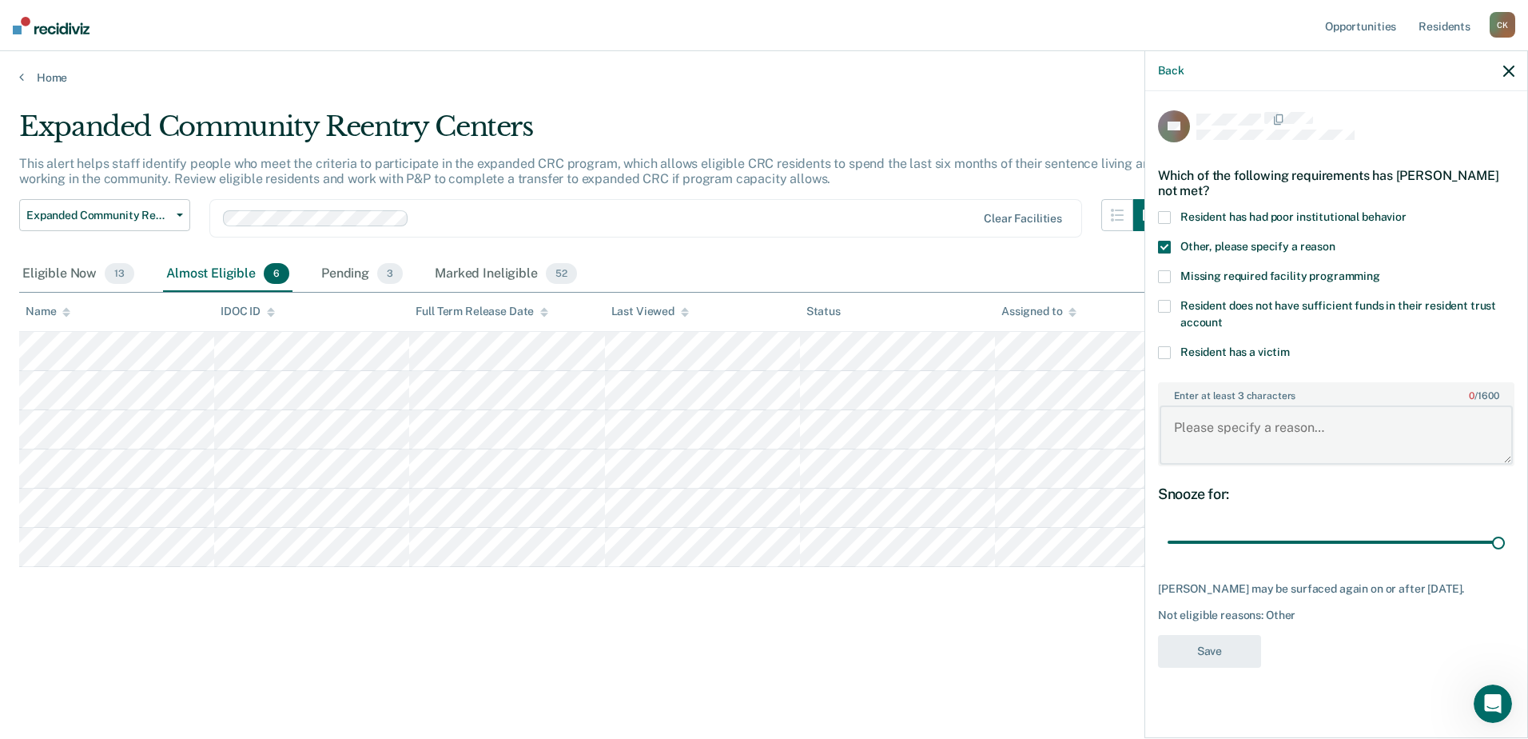
click at [1318, 405] on textarea "Enter at least 3 characters 0 / 1600" at bounding box center [1336, 434] width 353 height 59
type textarea "Just got here last month and doesn't plan on staying in D5."
click at [1261, 635] on button "Save" at bounding box center [1209, 651] width 103 height 33
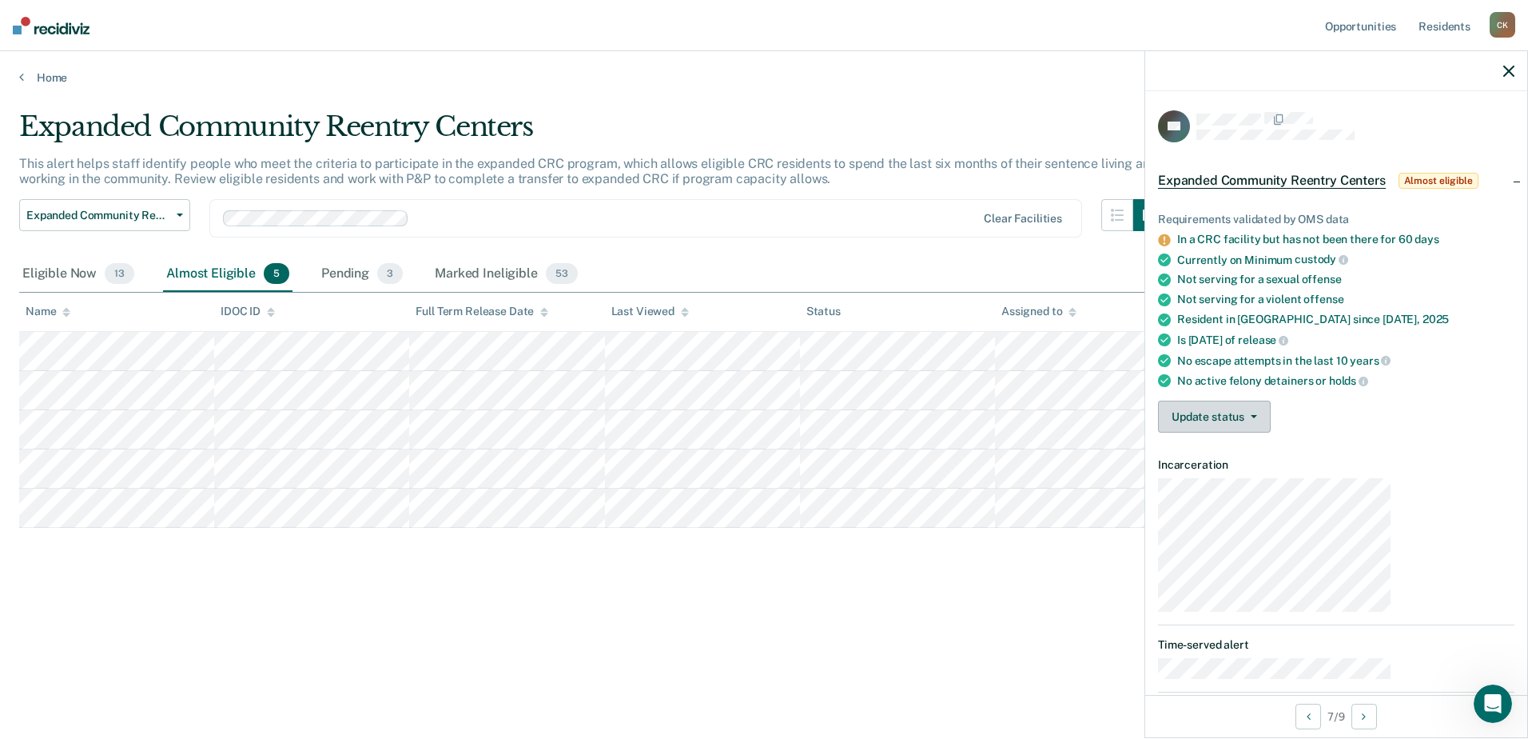
click at [1271, 400] on button "Update status" at bounding box center [1214, 416] width 113 height 32
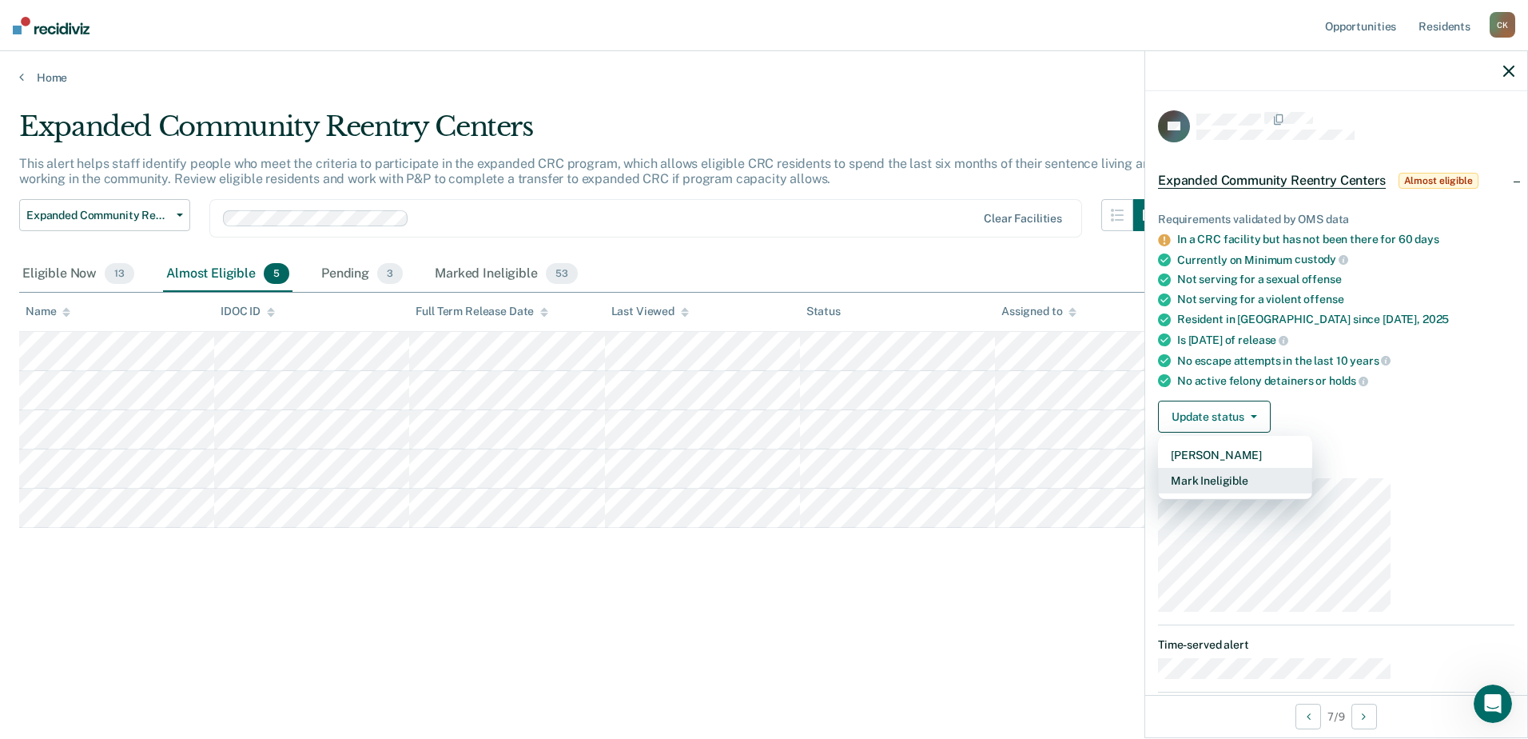
click at [1312, 468] on button "Mark Ineligible" at bounding box center [1235, 481] width 154 height 26
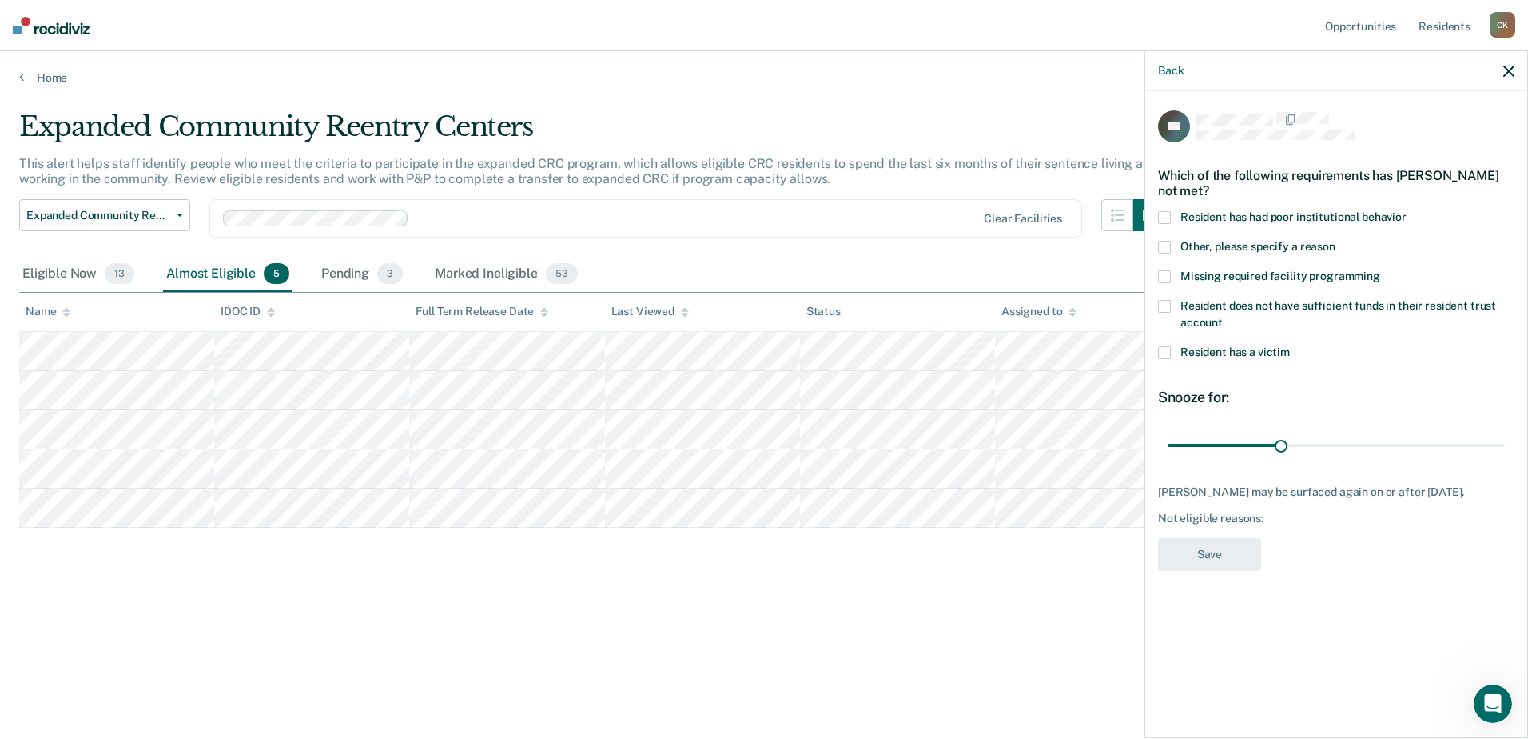
drag, startPoint x: 1361, startPoint y: 354, endPoint x: 1531, endPoint y: 333, distance: 170.7
click at [1527, 333] on html "Looks like you’re using Internet Explorer 11. For faster loading and a better e…" at bounding box center [764, 369] width 1528 height 739
drag, startPoint x: 1356, startPoint y: 343, endPoint x: 1531, endPoint y: 325, distance: 175.1
type input "180"
click at [1505, 432] on input "range" at bounding box center [1336, 446] width 337 height 28
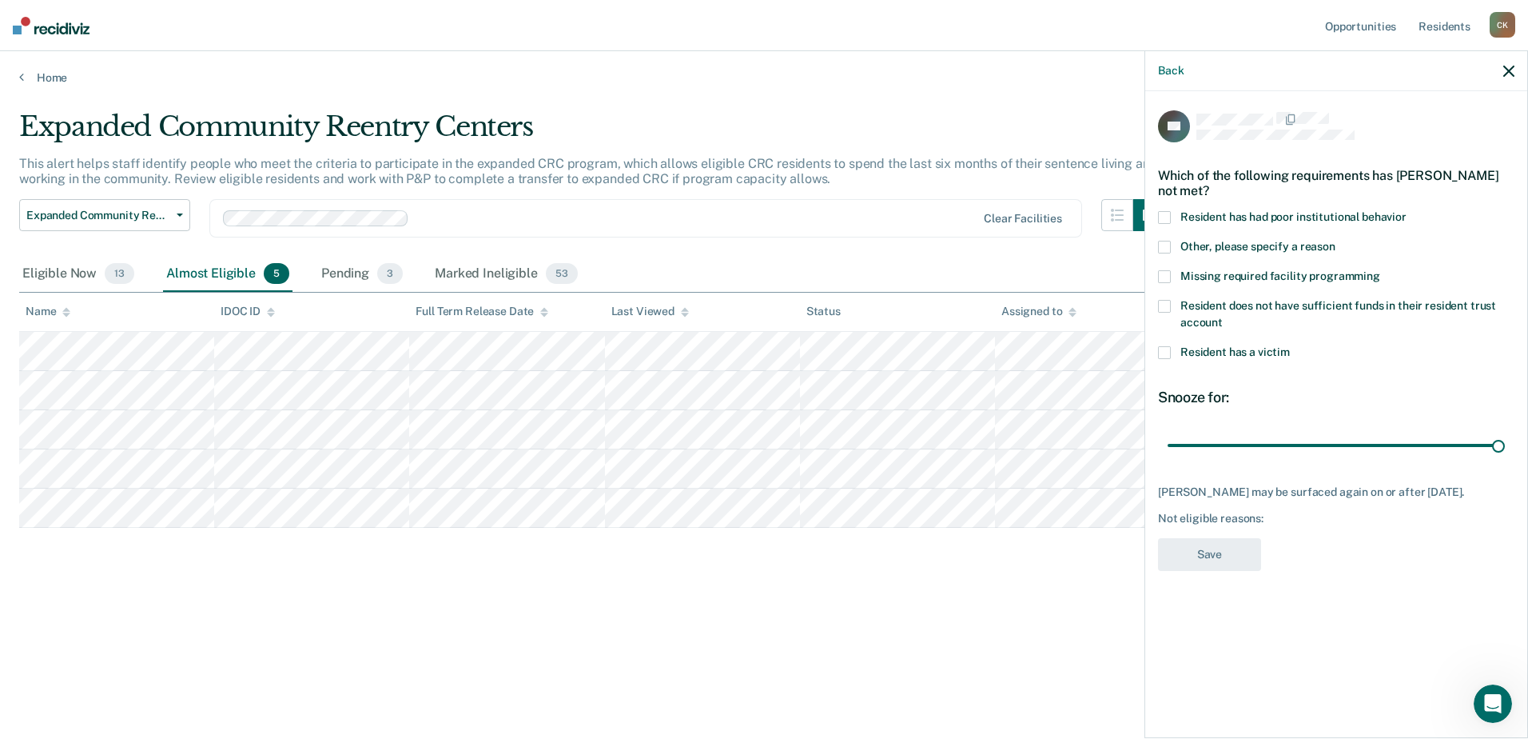
click at [1171, 241] on span at bounding box center [1164, 247] width 13 height 13
click at [1336, 241] on input "Other, please specify a reason" at bounding box center [1336, 241] width 0 height 0
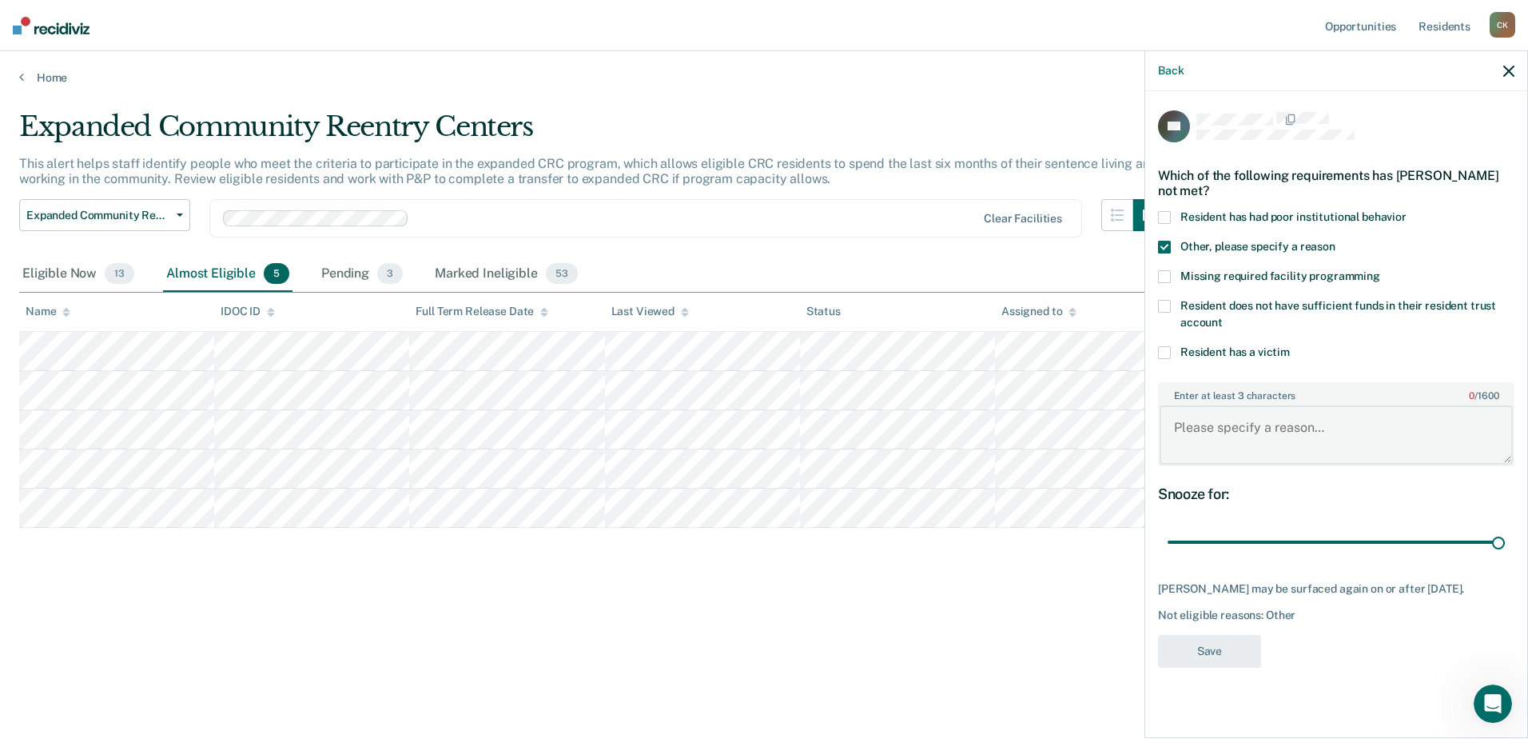
click at [1328, 405] on textarea "Enter at least 3 characters 0 / 1600" at bounding box center [1336, 434] width 353 height 59
type textarea "Plans on interstate compacting to [US_STATE]."
click at [1261, 635] on button "Save" at bounding box center [1209, 651] width 103 height 33
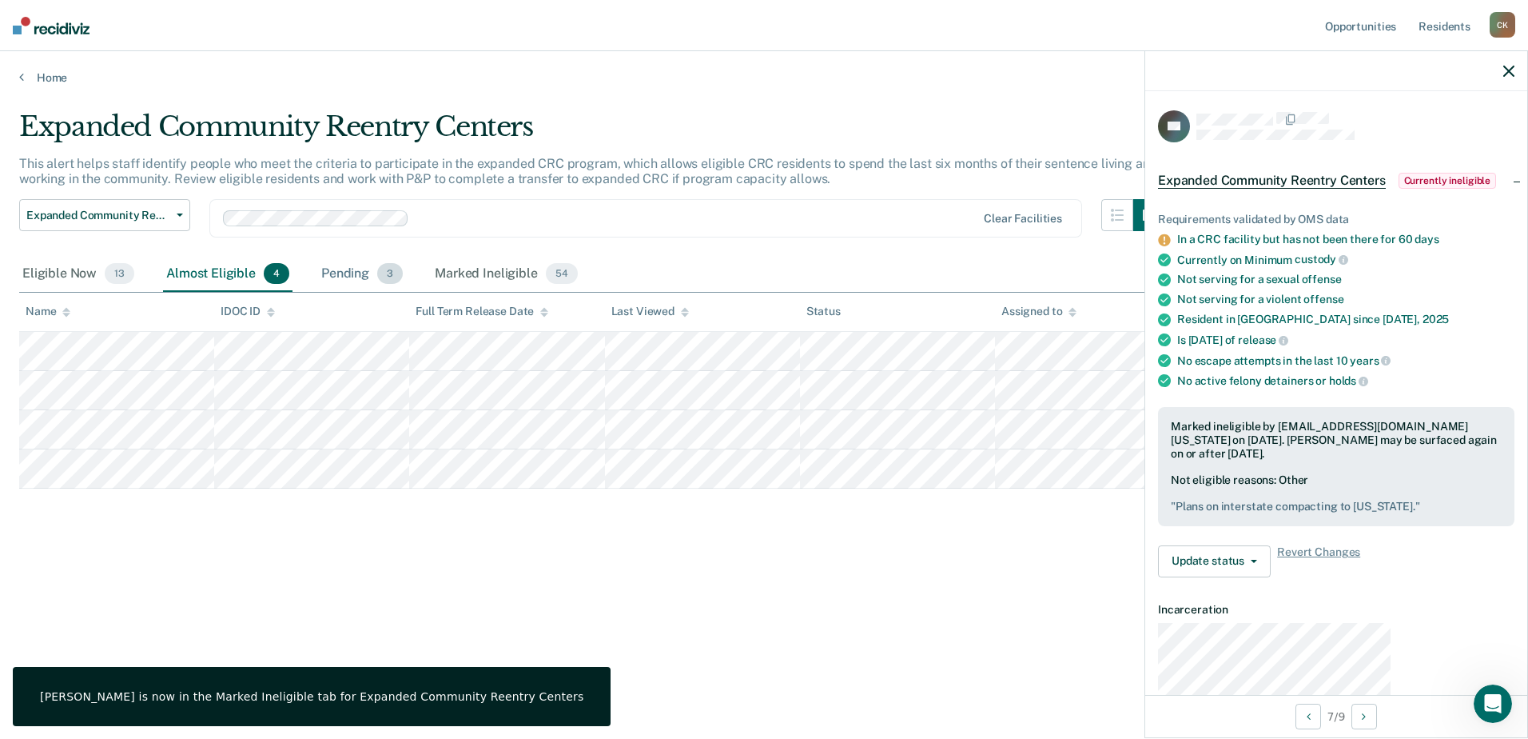
click at [318, 257] on div "Pending 3" at bounding box center [362, 274] width 88 height 35
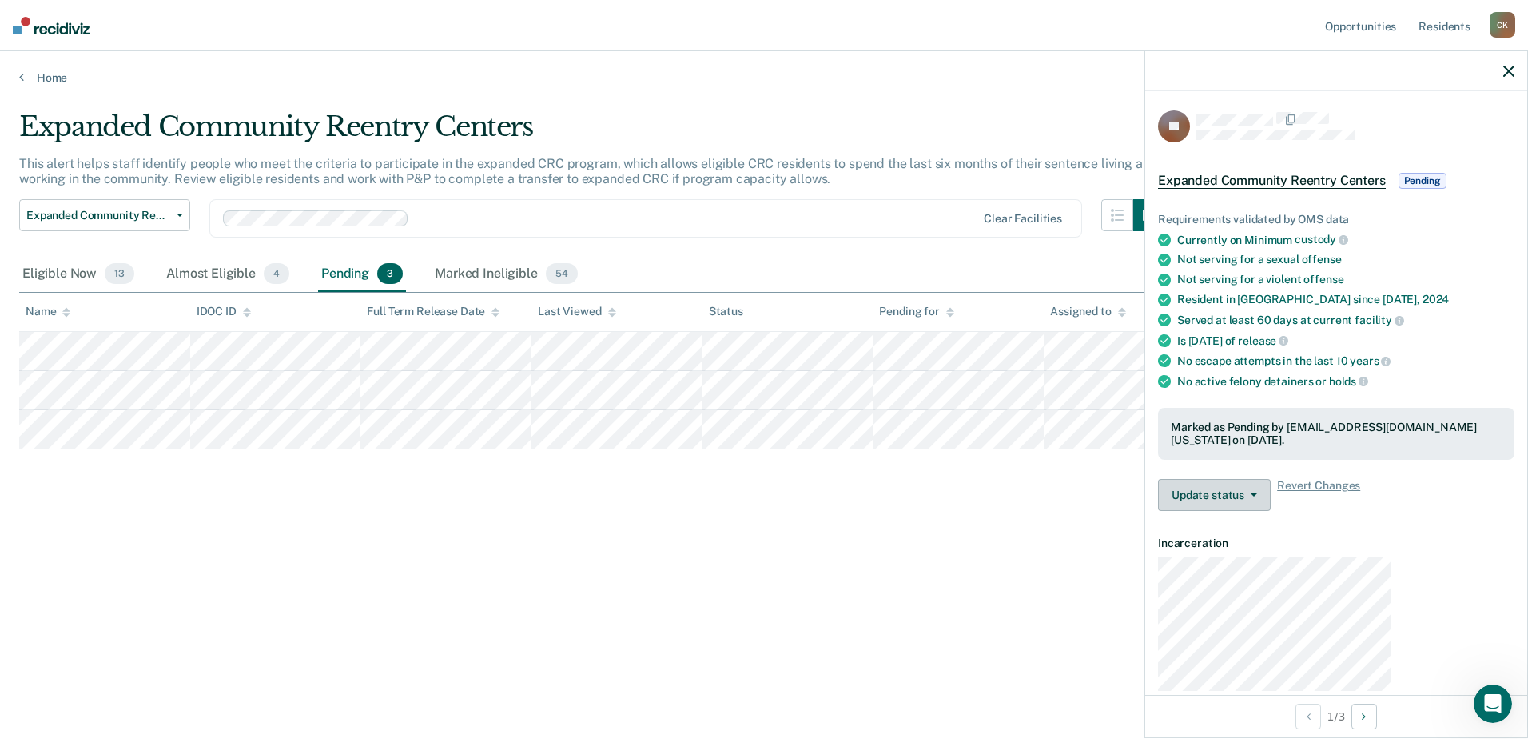
click at [1271, 479] on button "Update status" at bounding box center [1214, 495] width 113 height 32
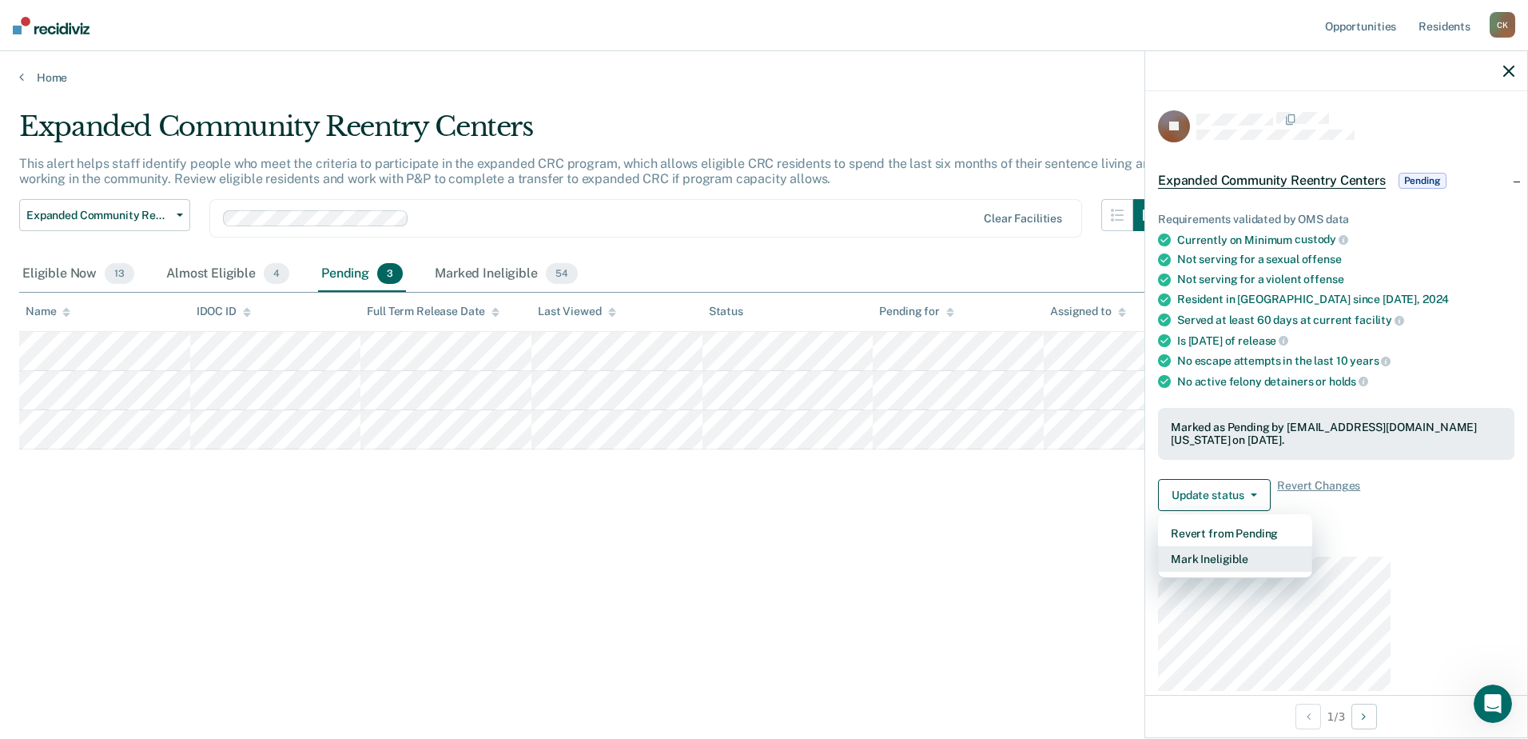
click at [1295, 546] on button "Mark Ineligible" at bounding box center [1235, 559] width 154 height 26
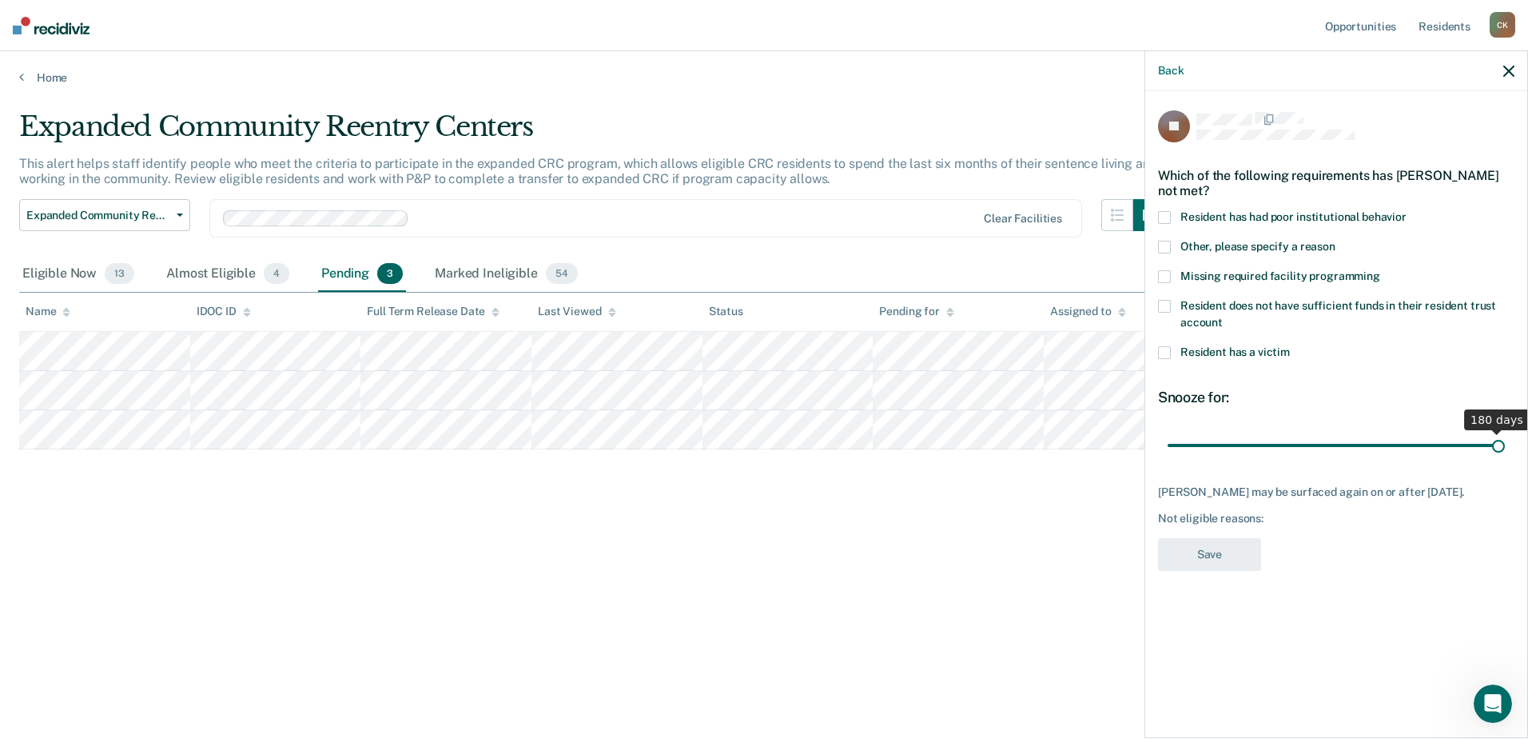
drag, startPoint x: 1360, startPoint y: 341, endPoint x: 1531, endPoint y: 297, distance: 176.6
type input "180"
click at [1505, 432] on input "range" at bounding box center [1336, 446] width 337 height 28
click at [1171, 241] on span at bounding box center [1164, 247] width 13 height 13
click at [1336, 241] on input "Other, please specify a reason" at bounding box center [1336, 241] width 0 height 0
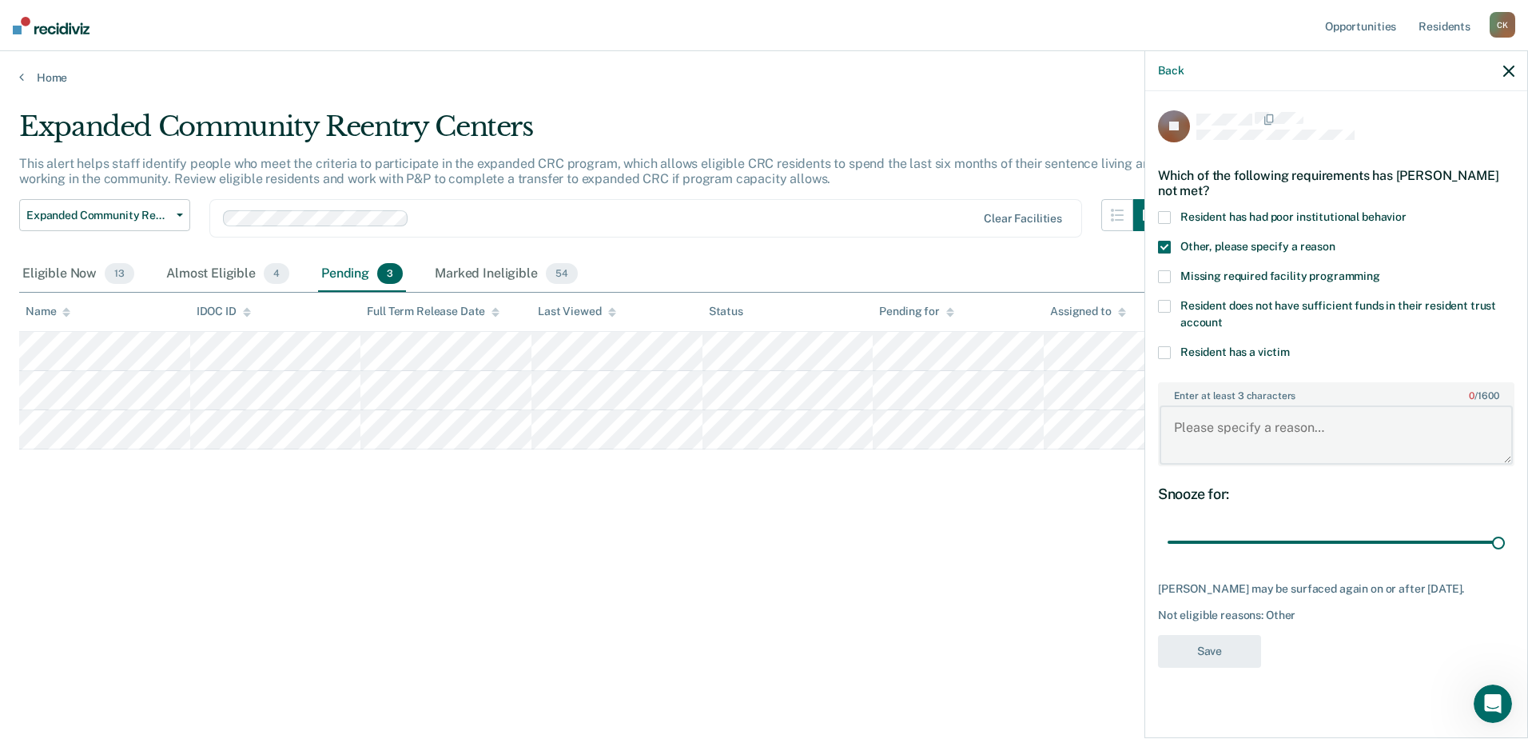
click at [1321, 405] on textarea "Enter at least 3 characters 0 / 1600" at bounding box center [1336, 434] width 353 height 59
type textarea "D"
type textarea "Can't find stable housing. Plans on going to a transitional house and doing reg…"
click at [1261, 635] on button "Save" at bounding box center [1209, 651] width 103 height 33
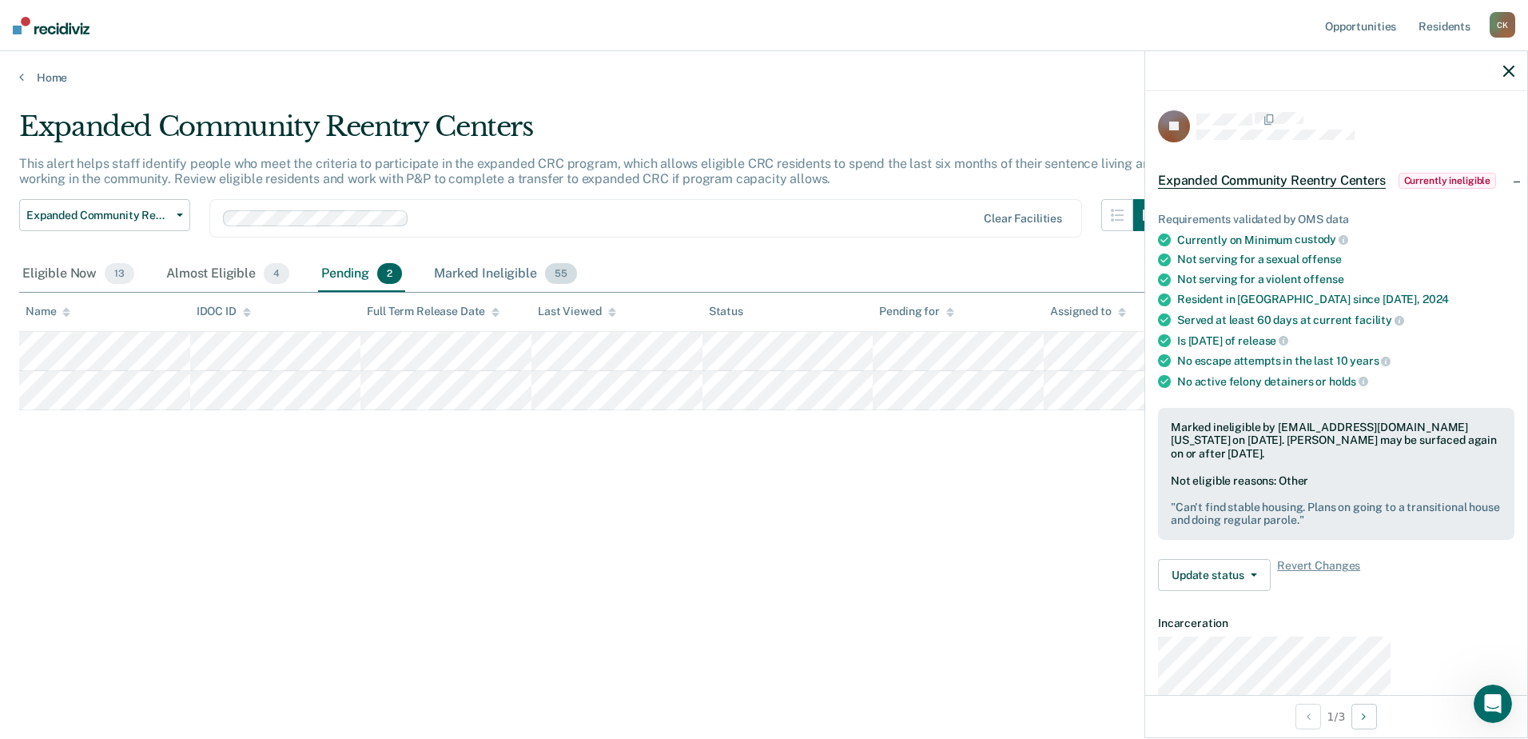
click at [431, 257] on div "Marked Ineligible 55" at bounding box center [505, 274] width 149 height 35
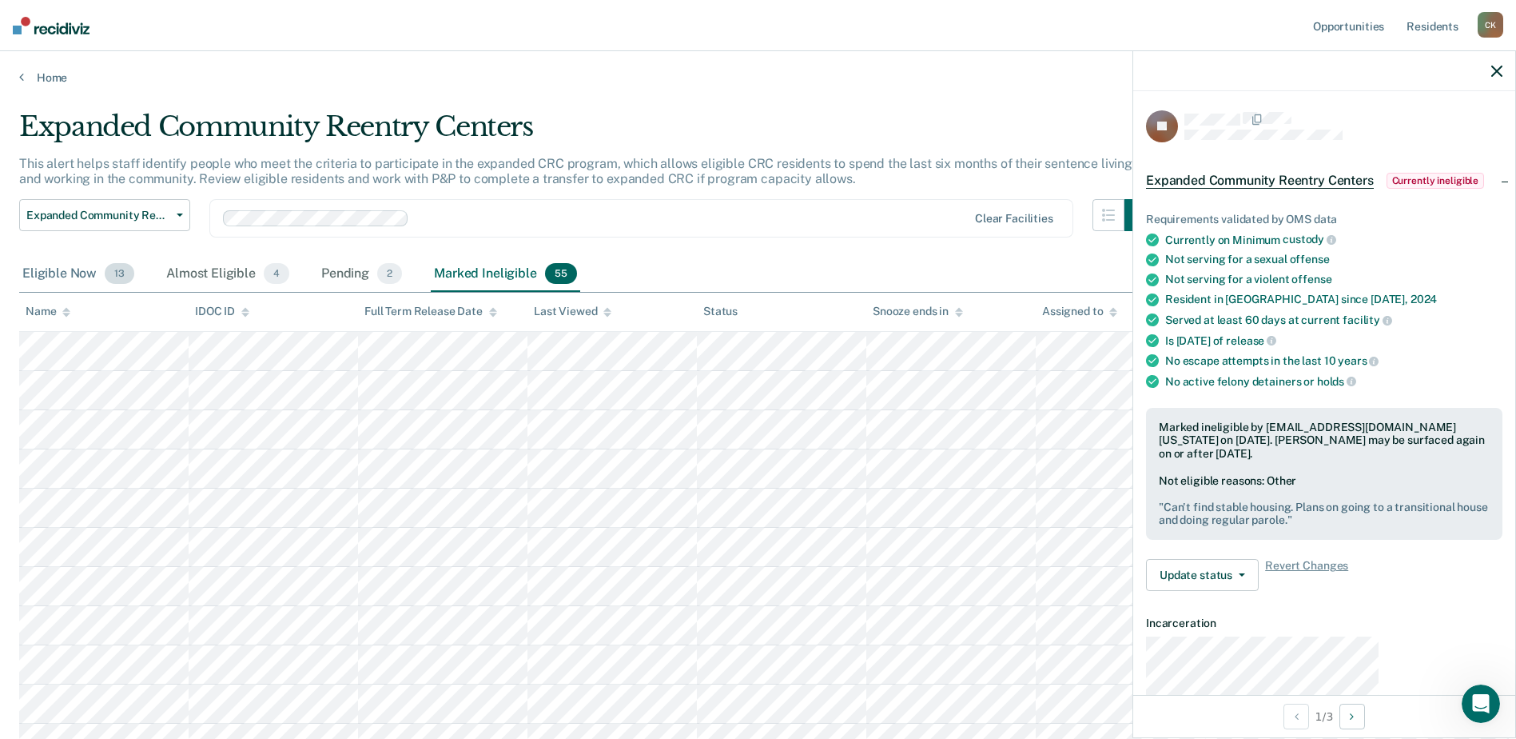
click at [40, 257] on div "Eligible Now 13" at bounding box center [78, 274] width 118 height 35
